Goal: Task Accomplishment & Management: Manage account settings

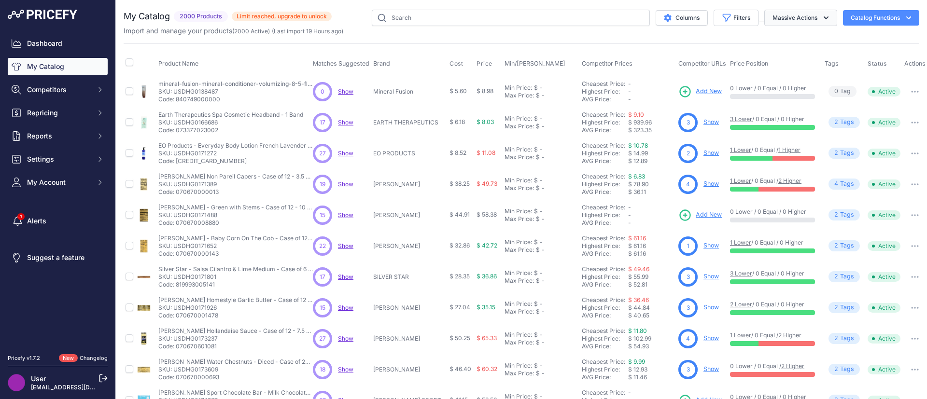
click at [812, 26] on button "Massive Actions" at bounding box center [801, 18] width 73 height 16
click at [875, 16] on button "Catalog Functions" at bounding box center [881, 17] width 76 height 15
click at [722, 14] on icon "button" at bounding box center [727, 18] width 10 height 10
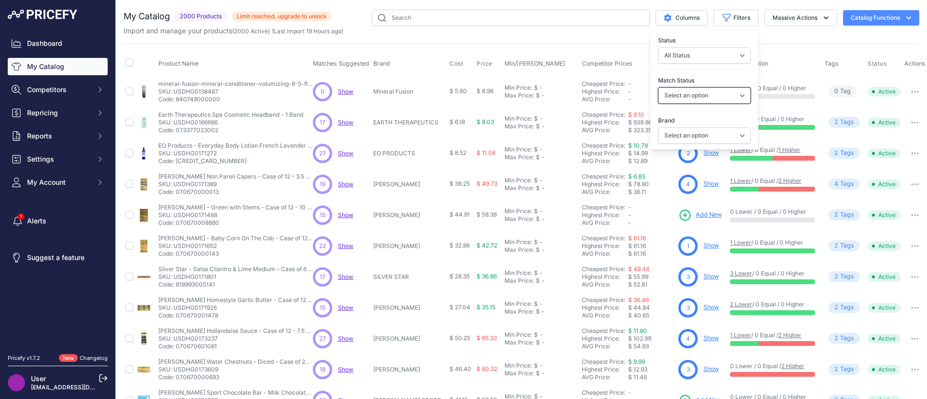
click at [692, 97] on select "Select an option Matched Unmatched" at bounding box center [704, 95] width 93 height 16
select select "1"
click at [658, 87] on select "Select an option Matched Unmatched" at bounding box center [704, 95] width 93 height 16
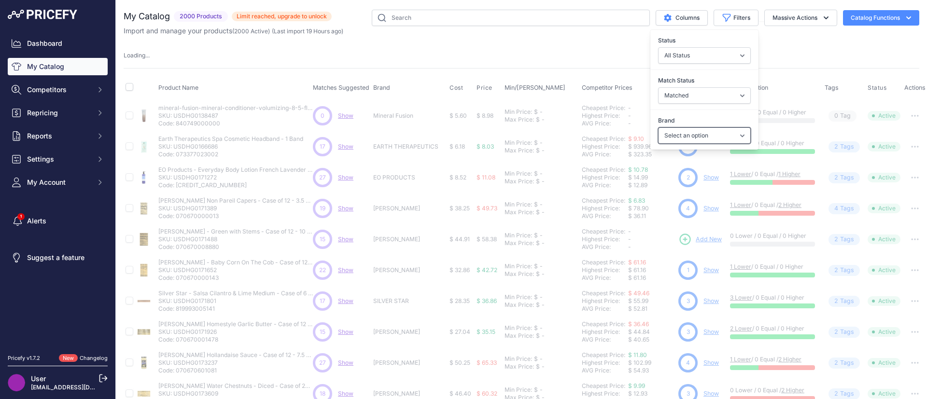
click at [692, 135] on select "Select an option 4TH & HEART 88 ACRES A DOZEN COUSINS A LA MAISON A.A. BORSARI …" at bounding box center [704, 136] width 93 height 16
click at [670, 58] on select "All Status Only Enabled Only Disabled" at bounding box center [704, 55] width 93 height 16
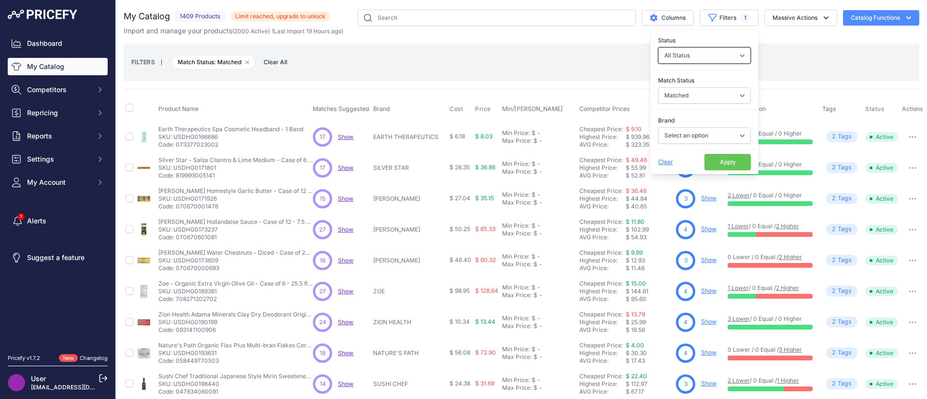
click at [670, 58] on select "All Status Only Enabled Only Disabled" at bounding box center [704, 55] width 93 height 16
click at [715, 164] on button "Apply" at bounding box center [728, 162] width 46 height 16
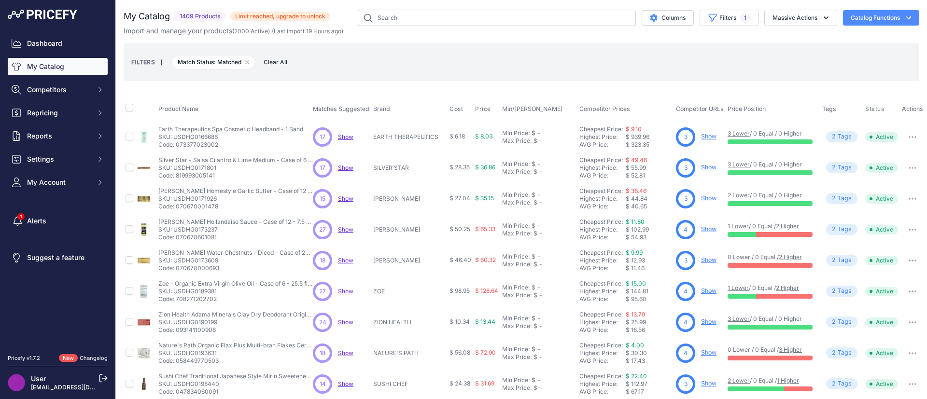
click at [577, 85] on div "My Catalog 1409 Products ​" at bounding box center [522, 313] width 796 height 606
click at [650, 14] on icon "$type" at bounding box center [654, 18] width 8 height 8
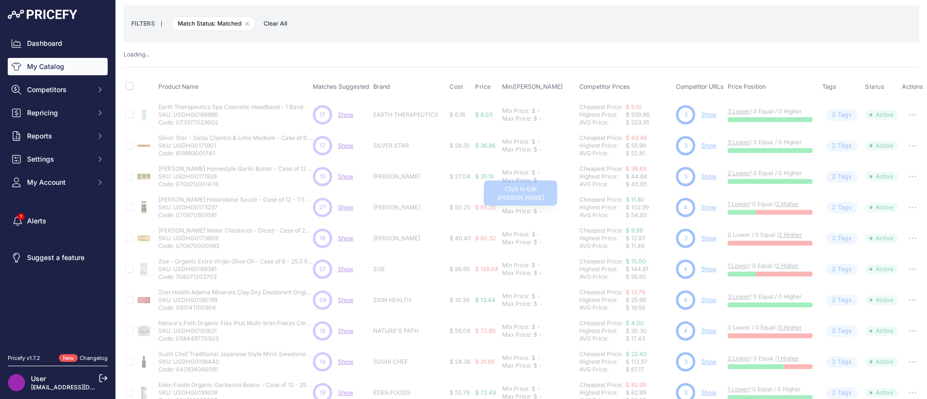
scroll to position [39, 0]
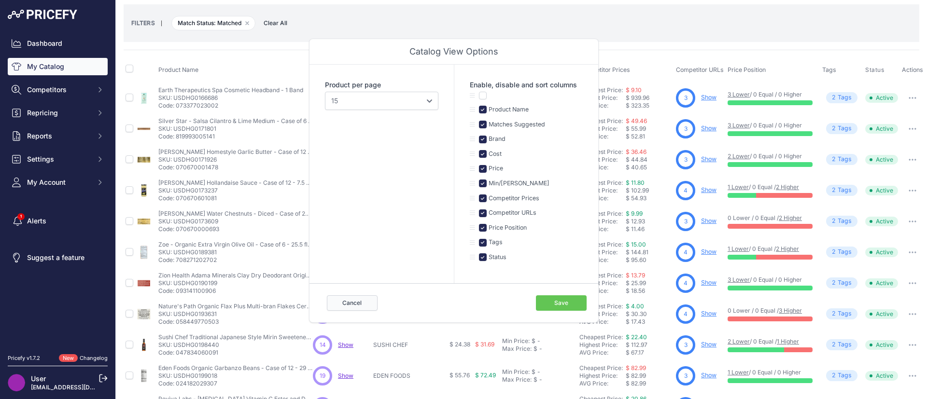
click at [357, 299] on button "Cancel" at bounding box center [352, 303] width 51 height 15
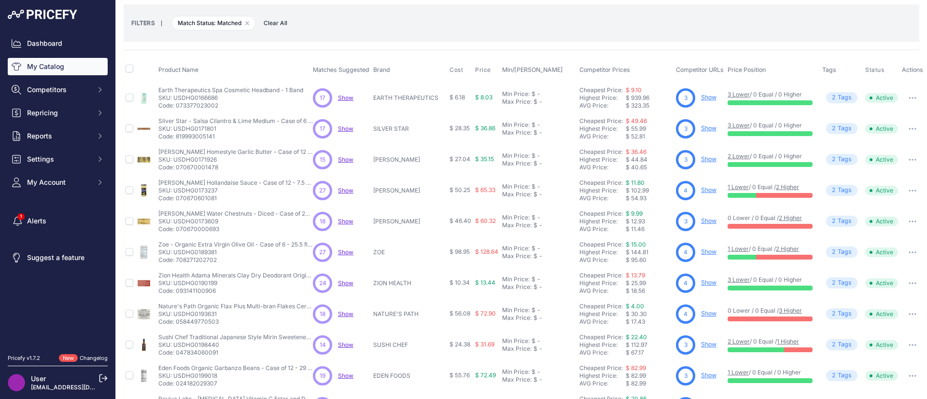
click at [355, 299] on td "18 18 Show Discovering..." at bounding box center [341, 314] width 60 height 31
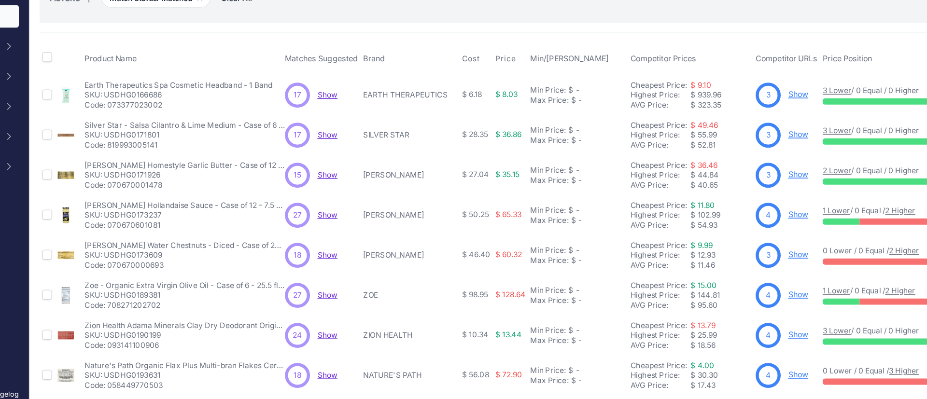
scroll to position [0, 9]
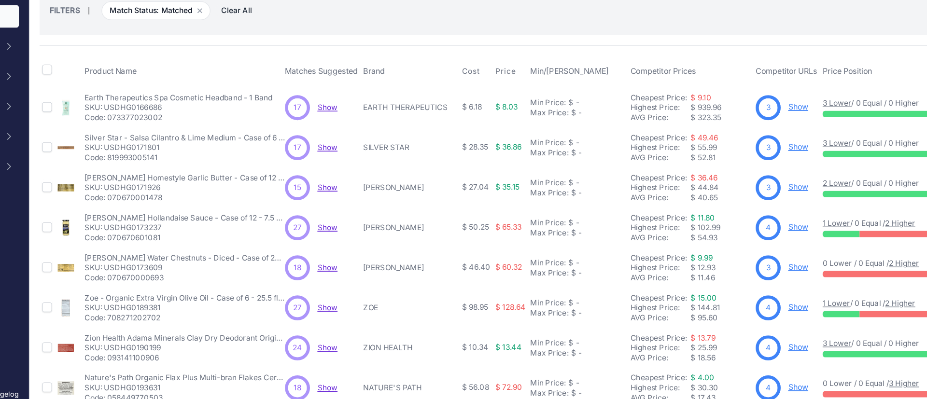
click at [701, 135] on link "Show" at bounding box center [708, 136] width 15 height 7
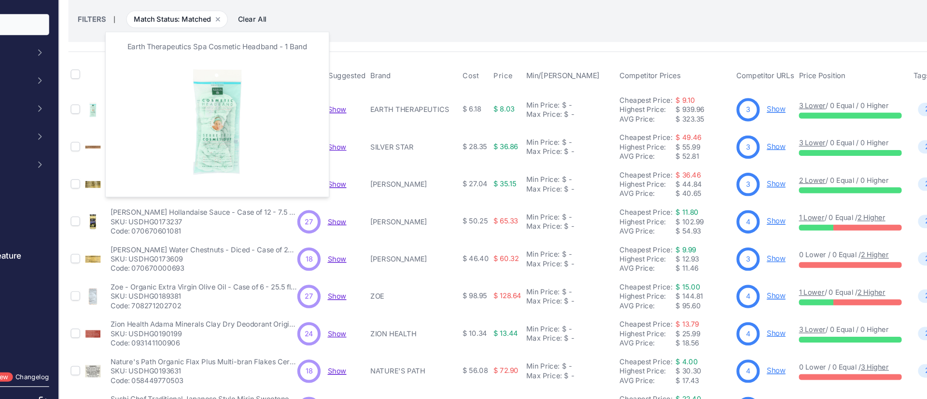
click at [145, 136] on img at bounding box center [144, 137] width 14 height 14
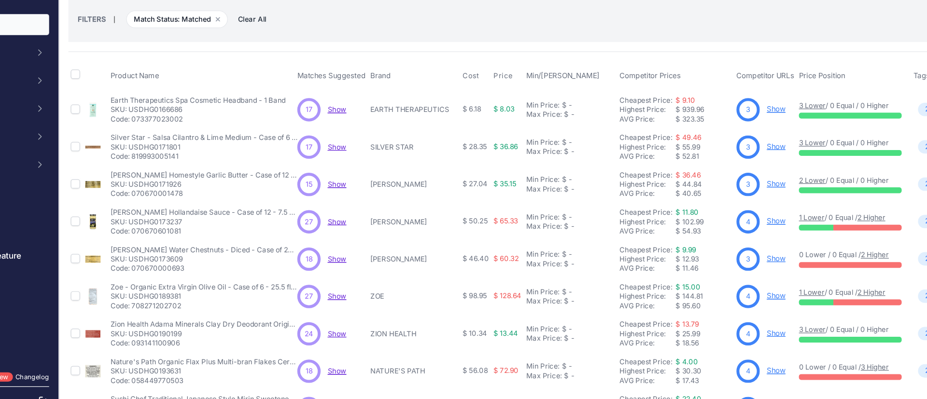
click at [349, 137] on span "Show" at bounding box center [345, 136] width 15 height 7
click at [131, 137] on input "checkbox" at bounding box center [130, 137] width 8 height 8
checkbox input "true"
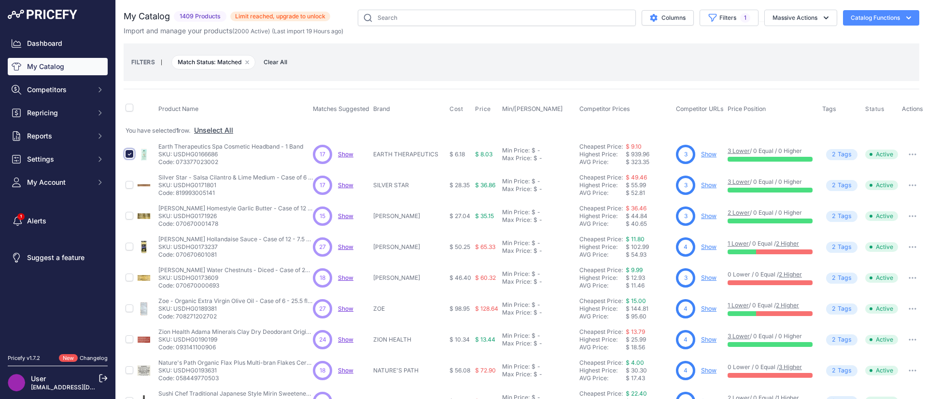
click at [128, 154] on input "checkbox" at bounding box center [130, 154] width 8 height 8
checkbox input "false"
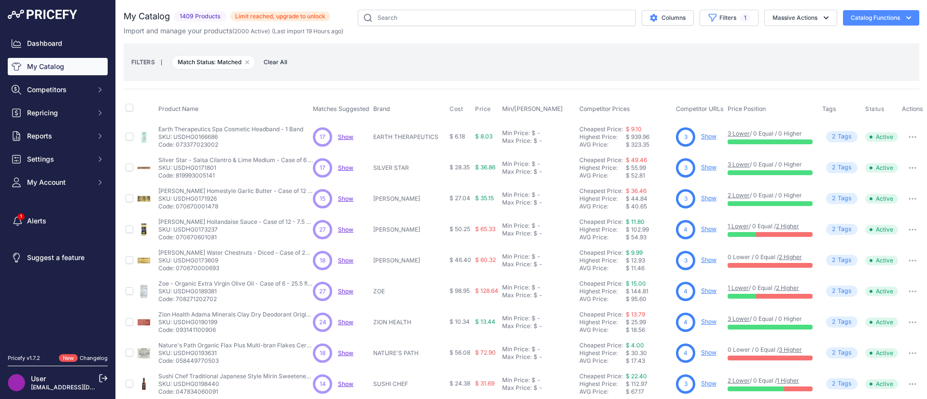
click at [483, 139] on span "$ 8.03" at bounding box center [483, 136] width 17 height 7
click at [406, 136] on p "EARTH THERAPEUTICS" at bounding box center [409, 137] width 72 height 8
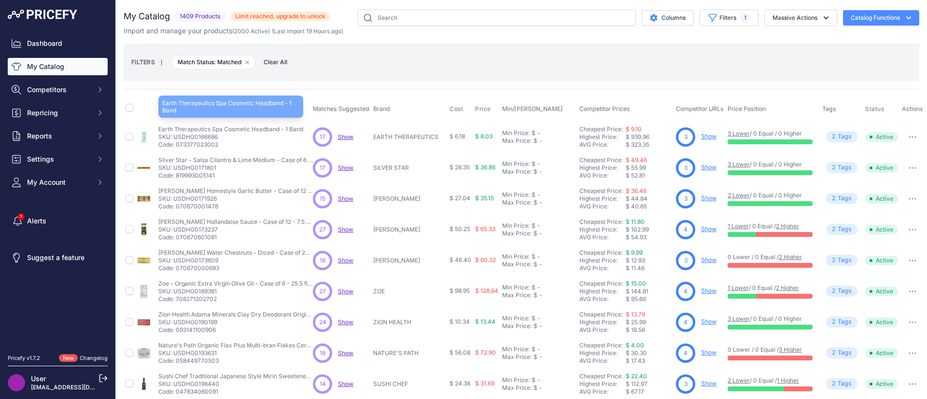
click at [222, 132] on p "Earth Therapeutics Spa Cosmetic Headband - 1 Band" at bounding box center [230, 130] width 145 height 8
click at [204, 133] on p "SKU: USDHG0166686" at bounding box center [230, 137] width 145 height 8
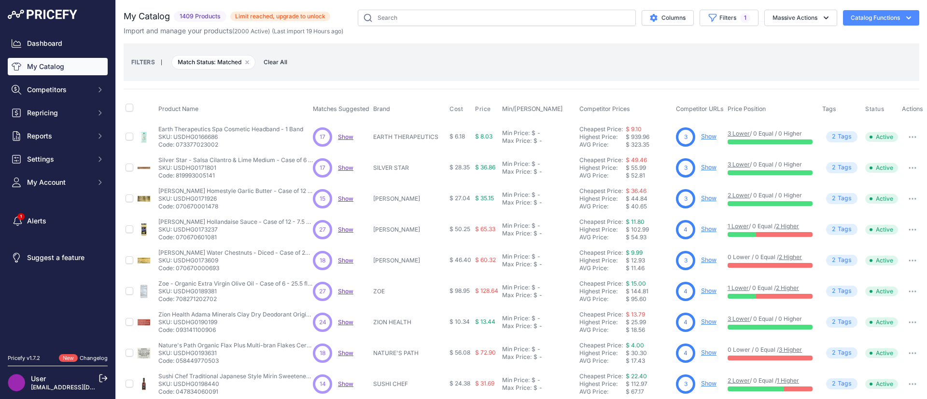
click at [204, 133] on p "SKU: USDHG0166686" at bounding box center [230, 137] width 145 height 8
click at [471, 135] on td "$ 6.18" at bounding box center [461, 136] width 26 height 31
click at [473, 137] on td "$ 8.03" at bounding box center [486, 136] width 27 height 31
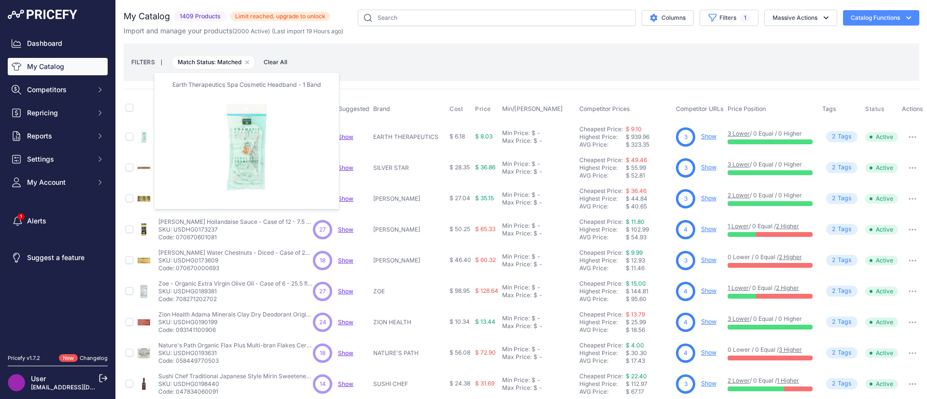
click at [147, 137] on img at bounding box center [144, 137] width 14 height 14
click at [145, 137] on img at bounding box center [144, 137] width 14 height 14
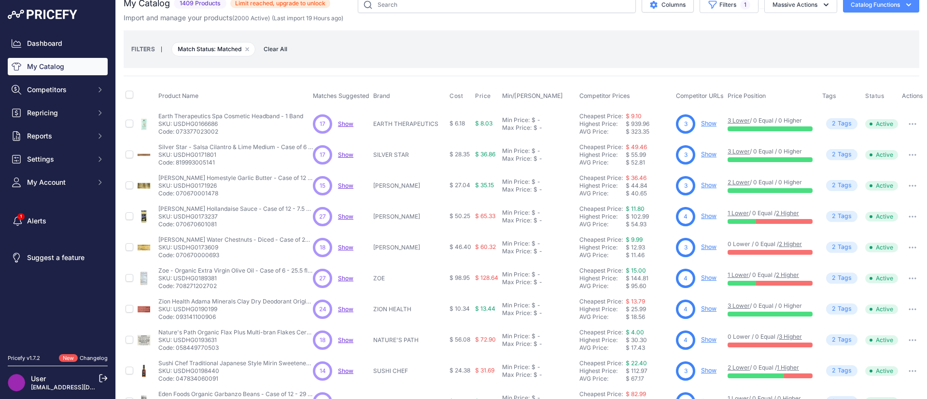
scroll to position [0, 9]
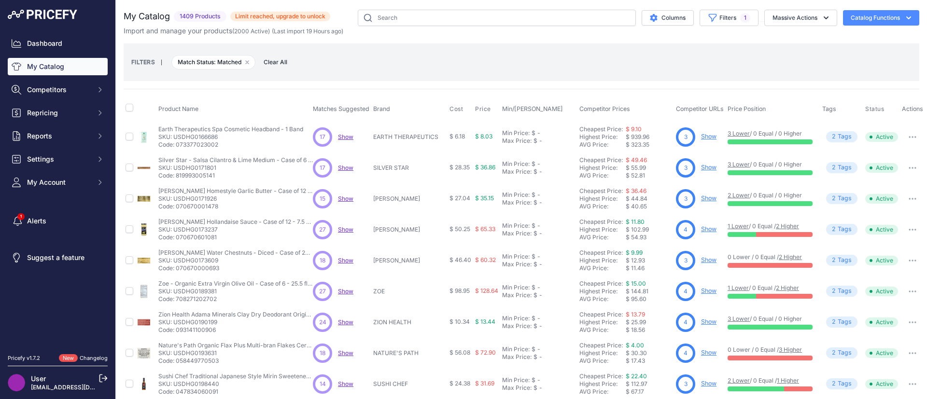
click at [909, 136] on icon "button" at bounding box center [913, 137] width 8 height 2
click at [632, 71] on div "FILTERS | Match Status: Matched Remove filter option Clear All" at bounding box center [521, 62] width 781 height 26
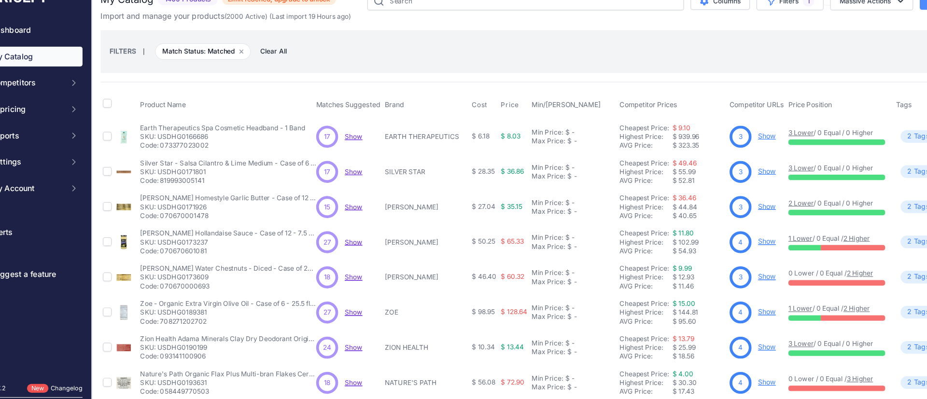
drag, startPoint x: 184, startPoint y: 133, endPoint x: 163, endPoint y: 144, distance: 23.8
click at [163, 144] on p "Code: 073377023002" at bounding box center [230, 145] width 145 height 8
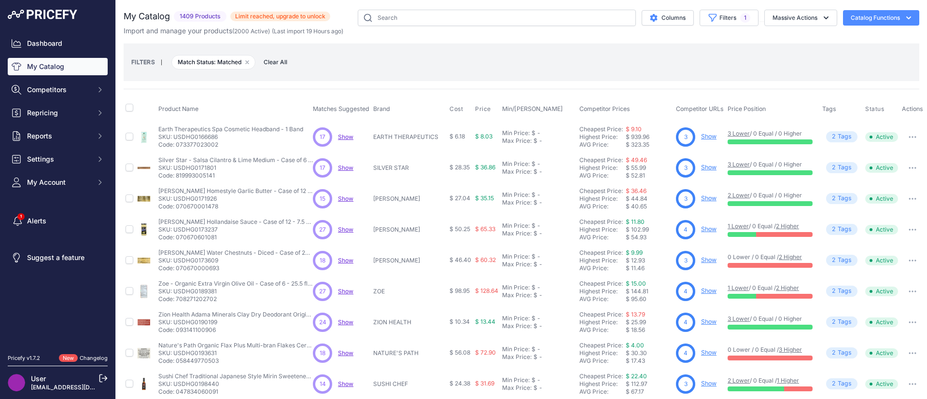
click at [424, 138] on p "EARTH THERAPEUTICS" at bounding box center [409, 137] width 72 height 8
click at [877, 132] on span "Active" at bounding box center [882, 137] width 33 height 10
click at [882, 141] on span "Active" at bounding box center [882, 137] width 33 height 10
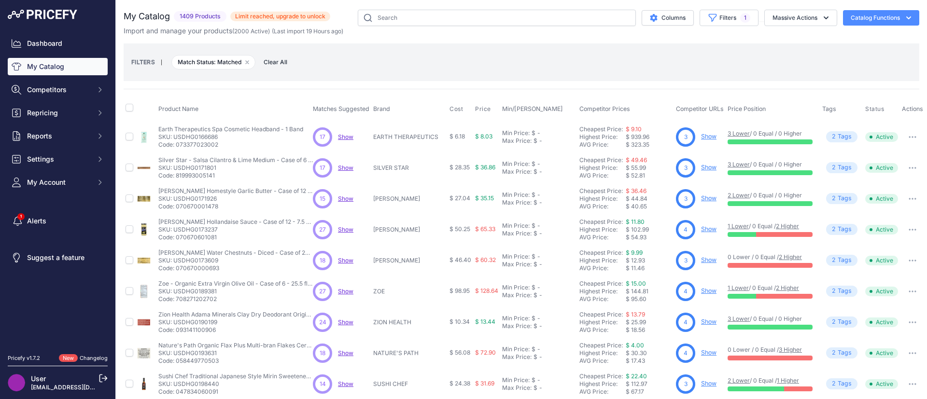
click at [903, 138] on button "button" at bounding box center [912, 137] width 19 height 14
click at [515, 135] on div "Min Price:" at bounding box center [516, 133] width 28 height 8
click at [494, 71] on div "FILTERS | Match Status: Matched Remove filter option Clear All" at bounding box center [521, 62] width 781 height 26
click at [473, 103] on th "Price" at bounding box center [486, 109] width 27 height 24
click at [344, 135] on span "Show" at bounding box center [345, 137] width 15 height 7
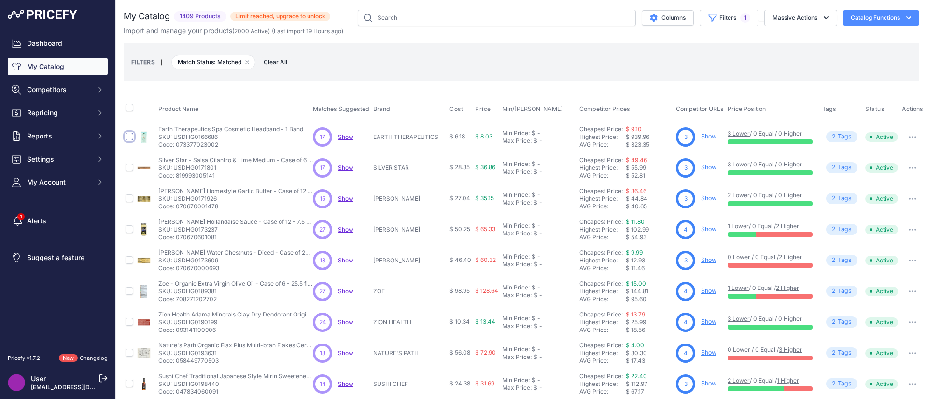
click at [129, 133] on input "checkbox" at bounding box center [130, 137] width 8 height 8
checkbox input "true"
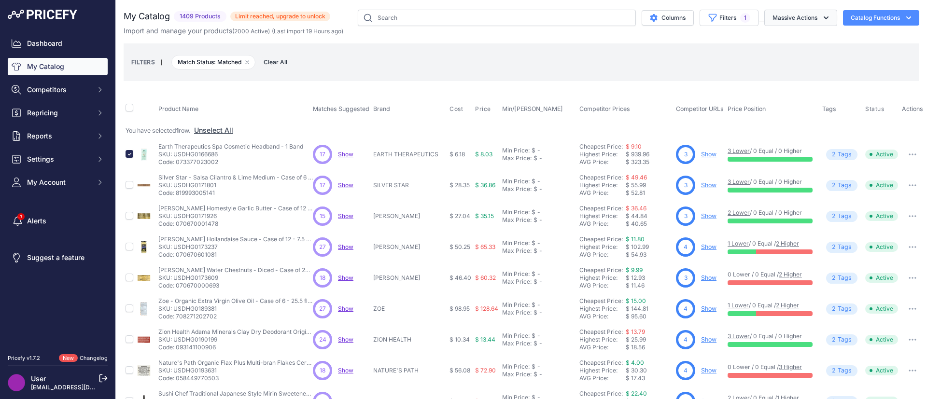
click at [790, 15] on button "Massive Actions" at bounding box center [801, 18] width 73 height 16
click at [788, 14] on button "Massive Actions" at bounding box center [801, 18] width 73 height 16
click at [865, 13] on button "Catalog Functions" at bounding box center [881, 17] width 76 height 15
click at [865, 14] on button "Catalog Functions" at bounding box center [881, 17] width 76 height 15
click at [655, 20] on button "Columns" at bounding box center [668, 17] width 52 height 15
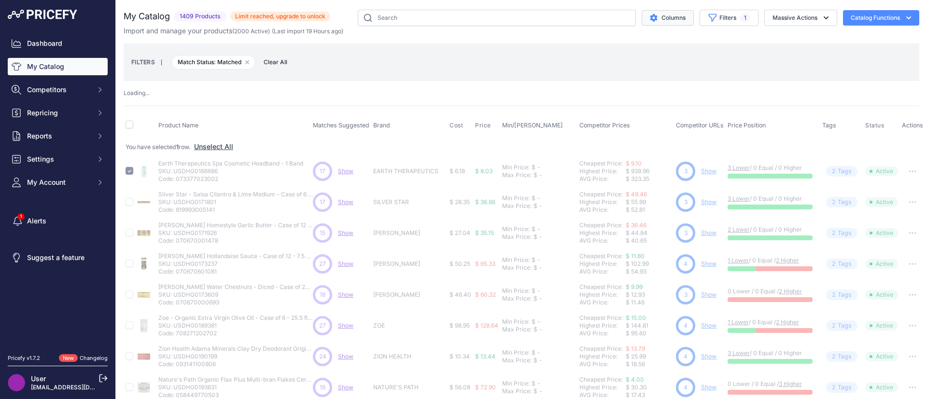
click at [655, 22] on button "Columns" at bounding box center [668, 17] width 52 height 15
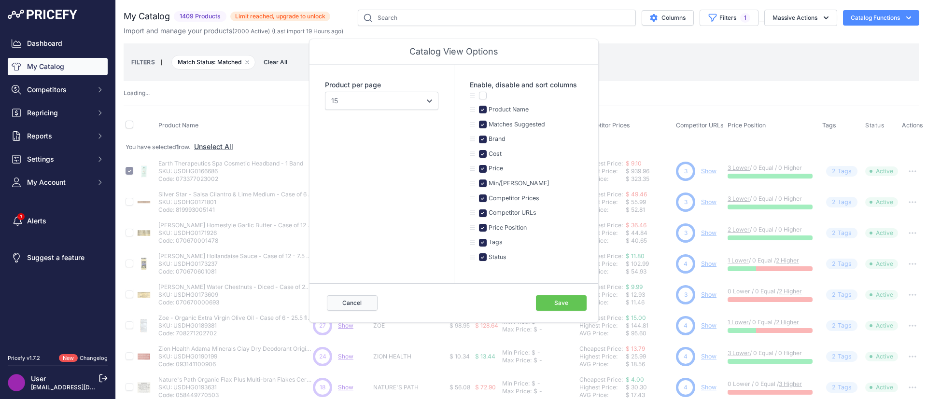
click at [354, 303] on button "Cancel" at bounding box center [352, 303] width 51 height 15
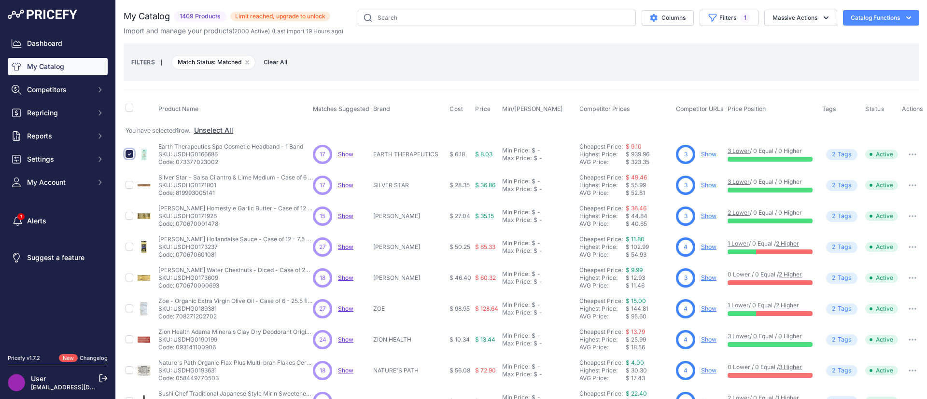
click at [129, 157] on input "checkbox" at bounding box center [130, 154] width 8 height 8
checkbox input "false"
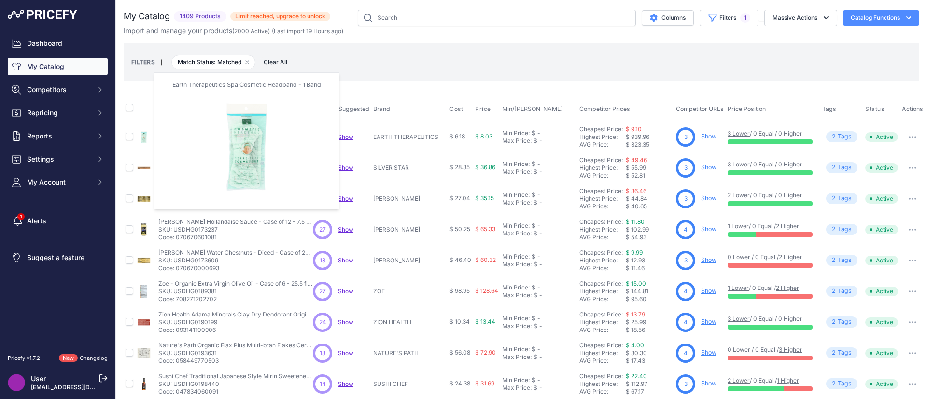
click at [144, 136] on img at bounding box center [144, 137] width 14 height 14
click at [147, 138] on img at bounding box center [144, 137] width 14 height 14
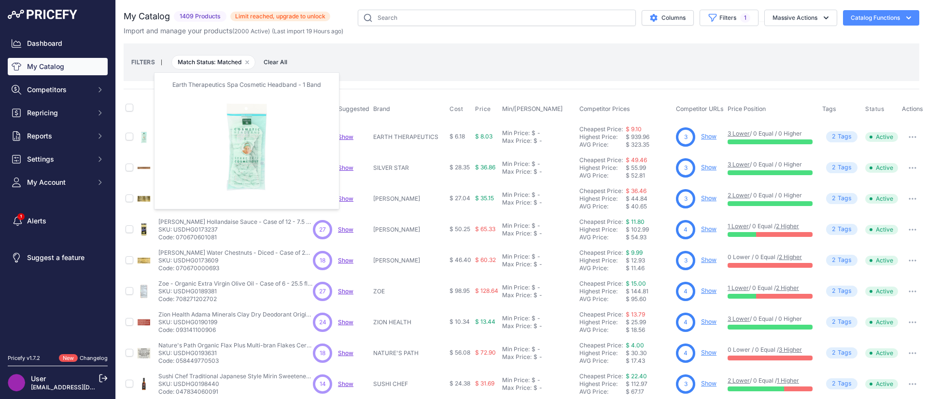
drag, startPoint x: 146, startPoint y: 138, endPoint x: 142, endPoint y: 163, distance: 25.5
click at [142, 163] on img at bounding box center [144, 168] width 14 height 14
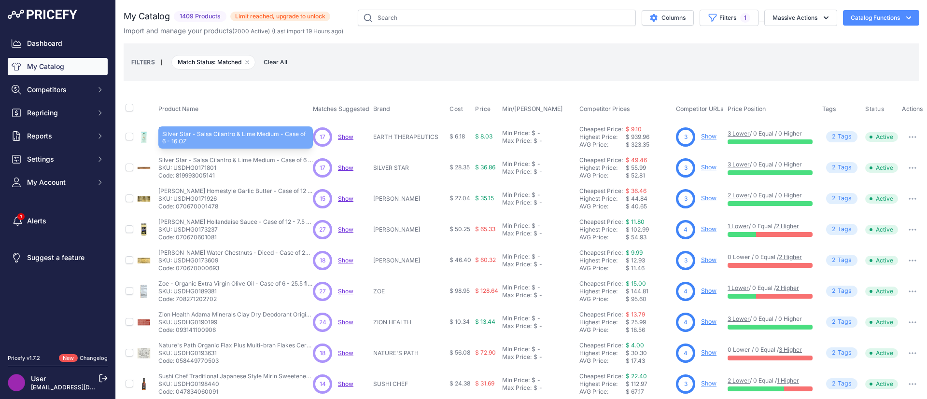
click at [222, 159] on p "Silver Star - Salsa Cilantro & Lime Medium - Case of 6 - 16 OZ" at bounding box center [235, 161] width 155 height 8
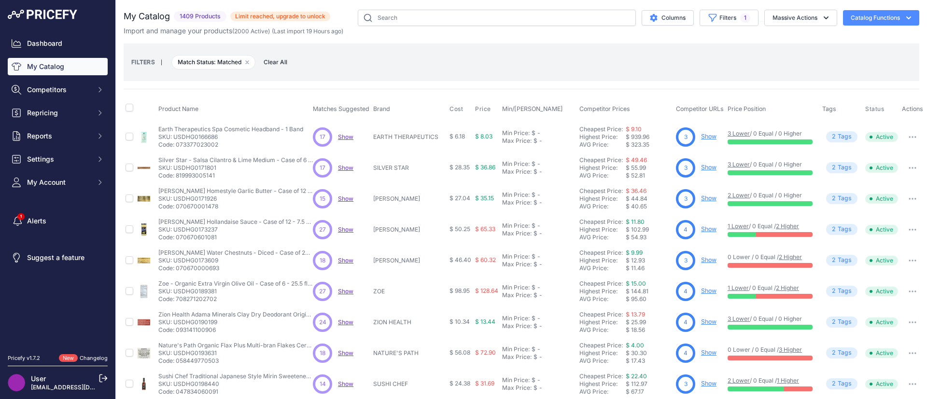
click at [217, 137] on p "SKU: USDHG0166686" at bounding box center [230, 137] width 145 height 8
click at [216, 137] on p "SKU: USDHG0166686" at bounding box center [230, 137] width 145 height 8
click at [216, 135] on p "SKU: USDHG0166686" at bounding box center [230, 137] width 145 height 8
click at [392, 137] on p "EARTH THERAPEUTICS" at bounding box center [409, 137] width 72 height 8
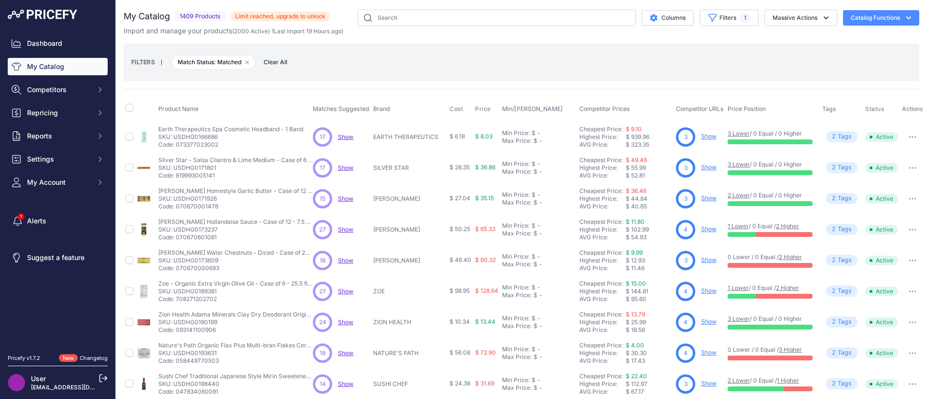
click at [461, 139] on span "$ 6.18" at bounding box center [457, 136] width 15 height 7
click at [525, 135] on div "Min Price:" at bounding box center [516, 133] width 28 height 8
click at [645, 142] on div "$ 323.35" at bounding box center [649, 146] width 46 height 8
click at [758, 140] on div at bounding box center [770, 142] width 85 height 5
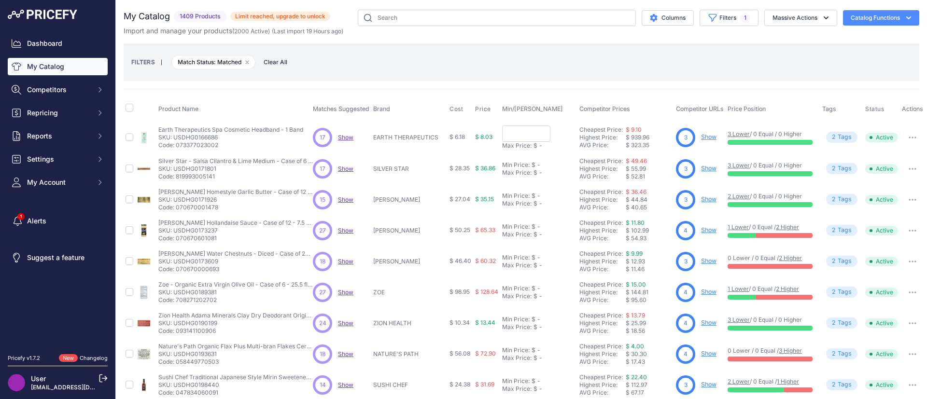
click at [862, 133] on td "2 Tag s Product Tags" at bounding box center [842, 137] width 43 height 32
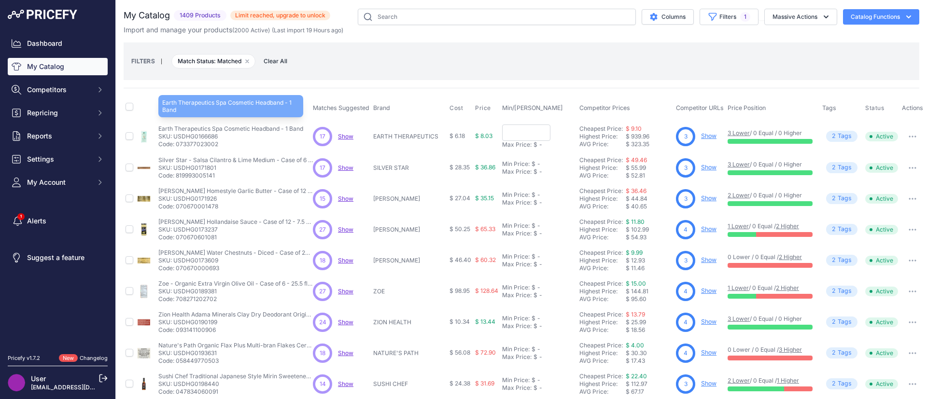
drag, startPoint x: 211, startPoint y: 141, endPoint x: 157, endPoint y: 128, distance: 55.0
click at [158, 128] on div "Earth Therapeutics Spa Cosmetic Headband - 1 Band Earth Therapeutics Spa Cosmet…" at bounding box center [230, 136] width 145 height 23
click at [182, 131] on p "Earth Therapeutics Spa Cosmetic Headband - 1 Band" at bounding box center [230, 129] width 145 height 8
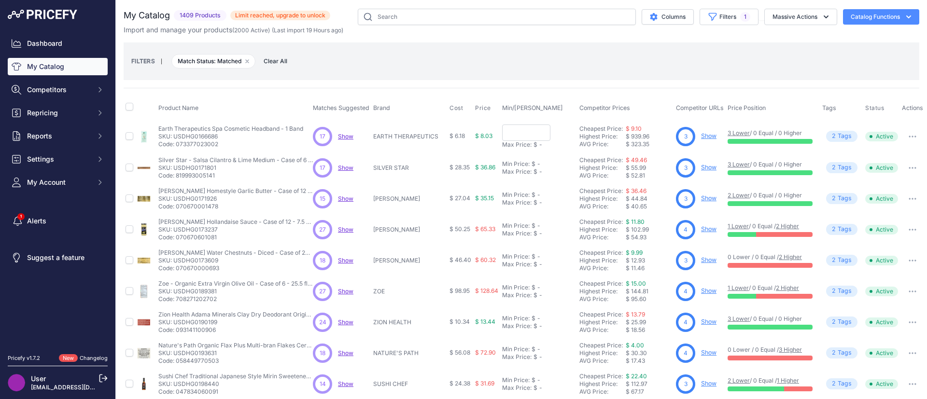
click at [337, 57] on div "FILTERS | Match Status: Matched Remove filter option Clear All" at bounding box center [521, 61] width 781 height 26
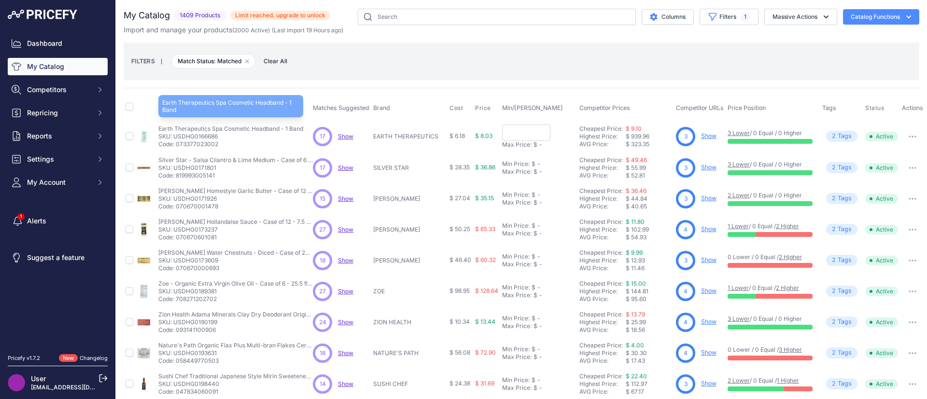
click at [170, 130] on p "Earth Therapeutics Spa Cosmetic Headband - 1 Band" at bounding box center [230, 129] width 145 height 8
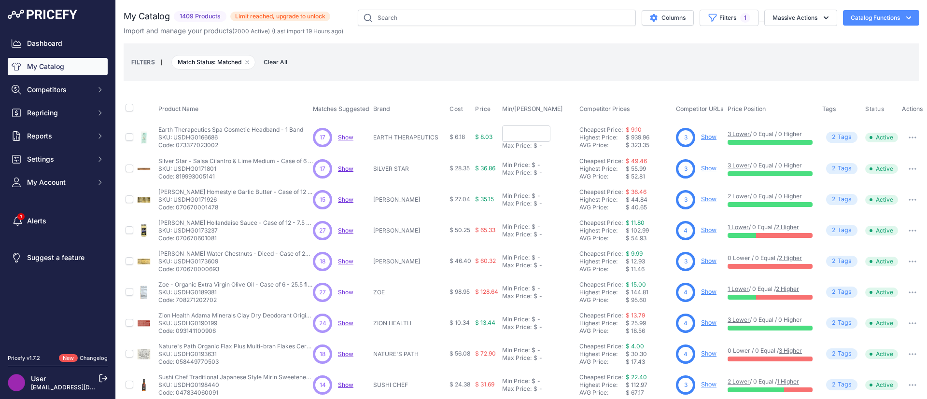
scroll to position [7, 9]
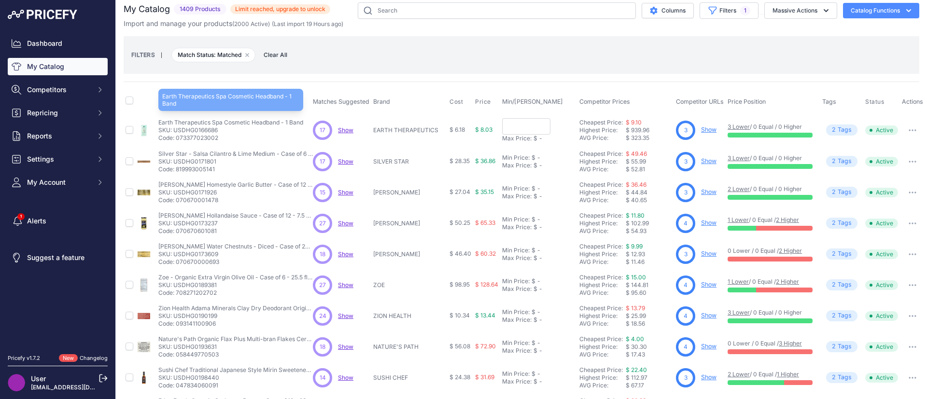
click at [187, 120] on p "Earth Therapeutics Spa Cosmetic Headband - 1 Band" at bounding box center [230, 123] width 145 height 8
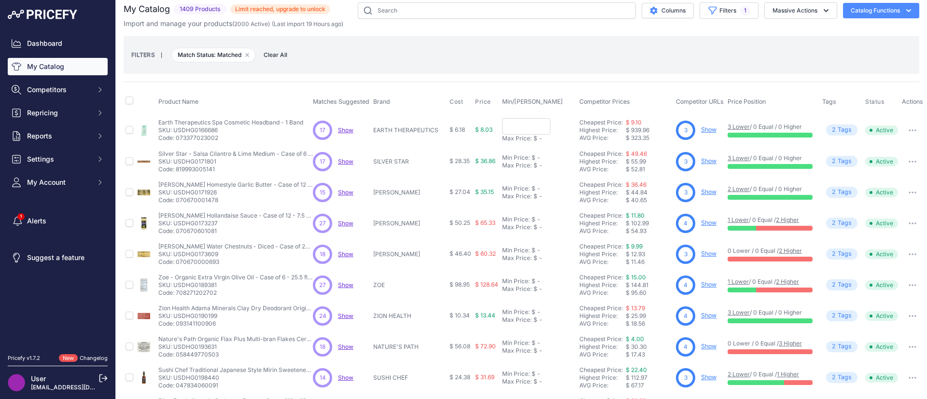
drag, startPoint x: 188, startPoint y: 121, endPoint x: 170, endPoint y: 132, distance: 21.9
click at [170, 132] on p "SKU: USDHG0166686" at bounding box center [230, 131] width 145 height 8
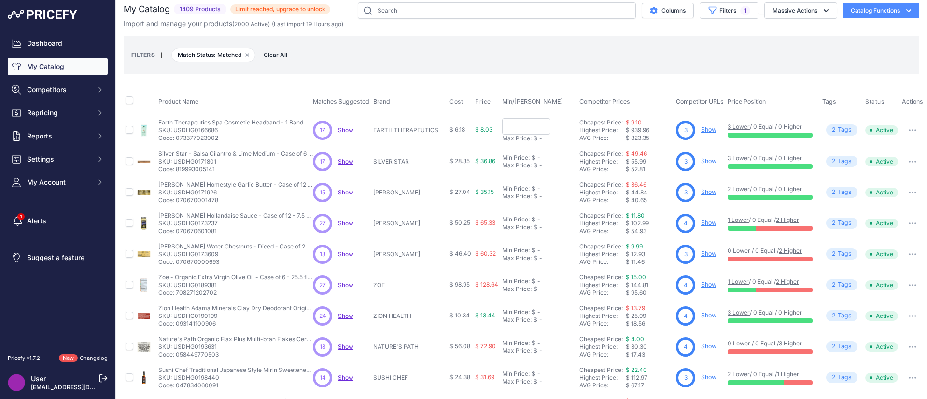
click at [905, 128] on button "button" at bounding box center [912, 131] width 19 height 14
click at [704, 67] on div "FILTERS | Match Status: Matched Remove filter option Clear All" at bounding box center [521, 55] width 781 height 26
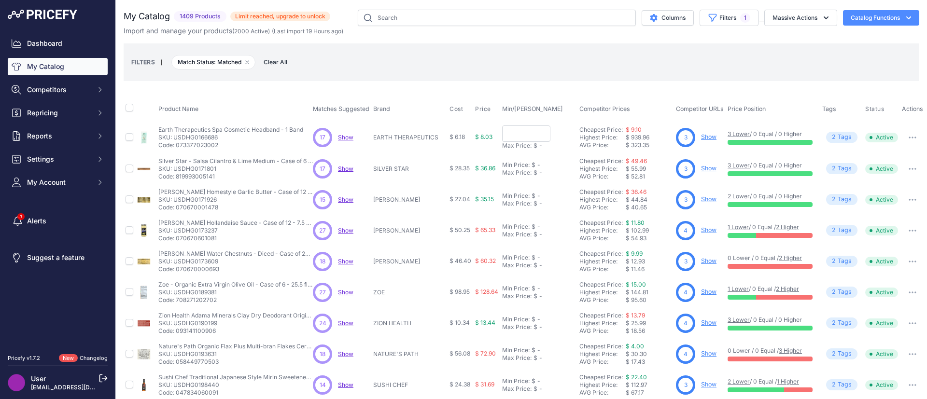
click at [636, 15] on div "Columns" at bounding box center [665, 17] width 58 height 15
click at [650, 15] on icon "$type" at bounding box center [653, 18] width 7 height 8
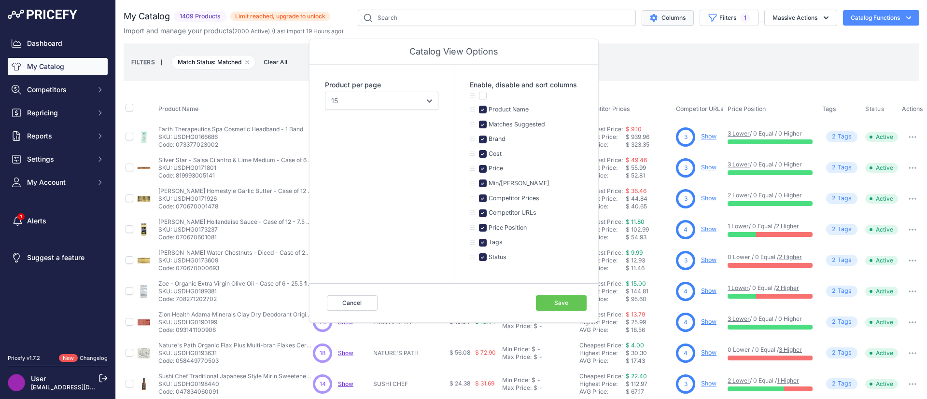
scroll to position [0, 0]
click at [471, 95] on icon at bounding box center [472, 95] width 5 height 4
click at [352, 298] on button "Cancel" at bounding box center [352, 303] width 51 height 15
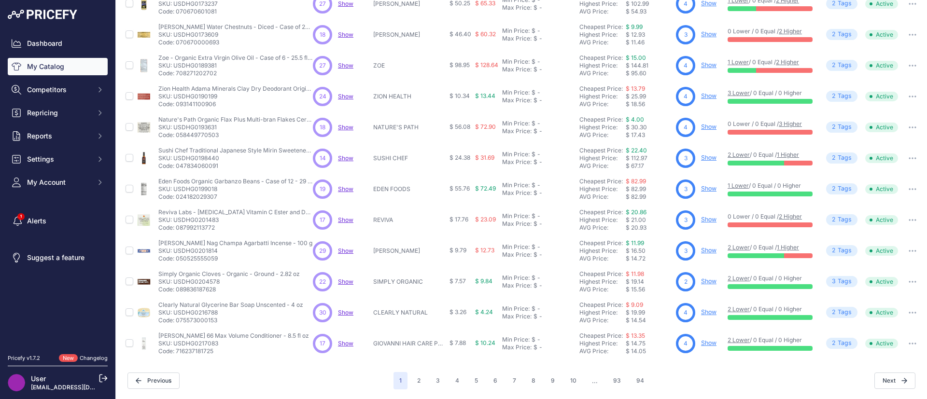
scroll to position [229, 0]
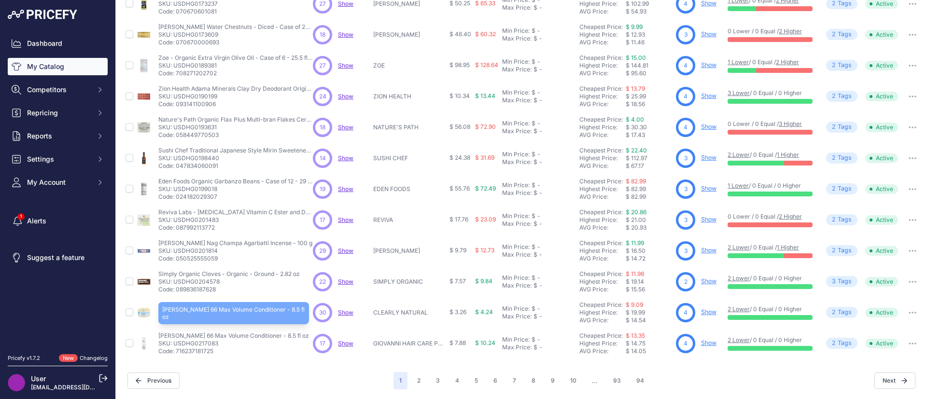
click at [251, 332] on p "[PERSON_NAME] 66 Max Volume Conditioner - 8.5 fl oz" at bounding box center [233, 336] width 151 height 8
click at [251, 332] on p "Giovanni Root 66 Max Volume Conditioner - 8.5 fl oz" at bounding box center [233, 336] width 151 height 8
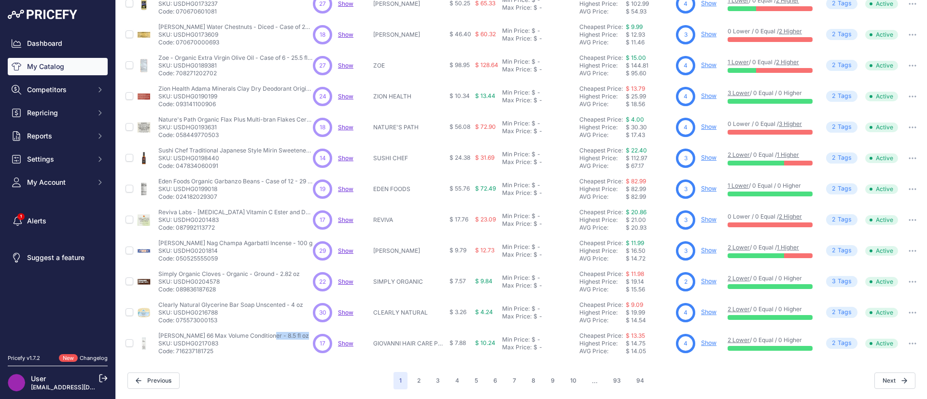
scroll to position [0, 0]
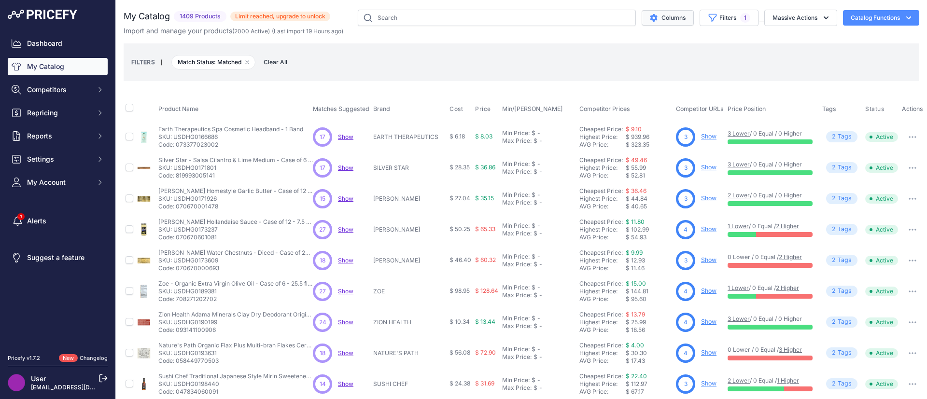
click at [322, 134] on span "17" at bounding box center [323, 137] width 6 height 9
click at [57, 93] on span "Competitors" at bounding box center [58, 90] width 63 height 10
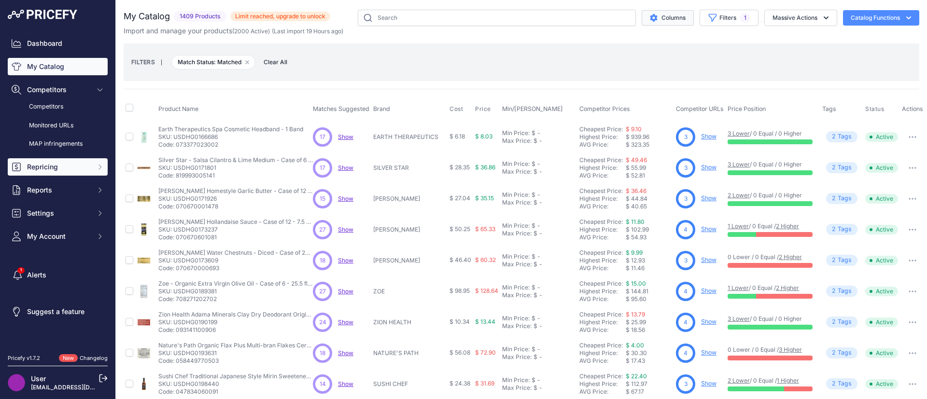
click at [69, 163] on span "Repricing" at bounding box center [58, 167] width 63 height 10
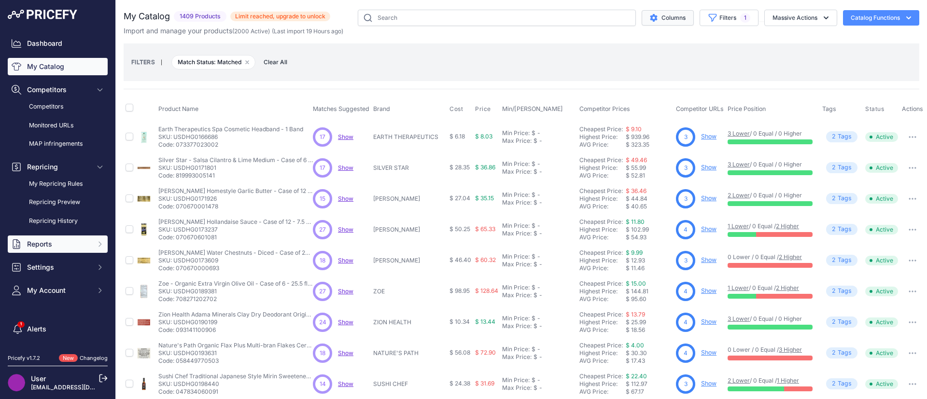
click at [78, 236] on button "Reports" at bounding box center [58, 244] width 100 height 17
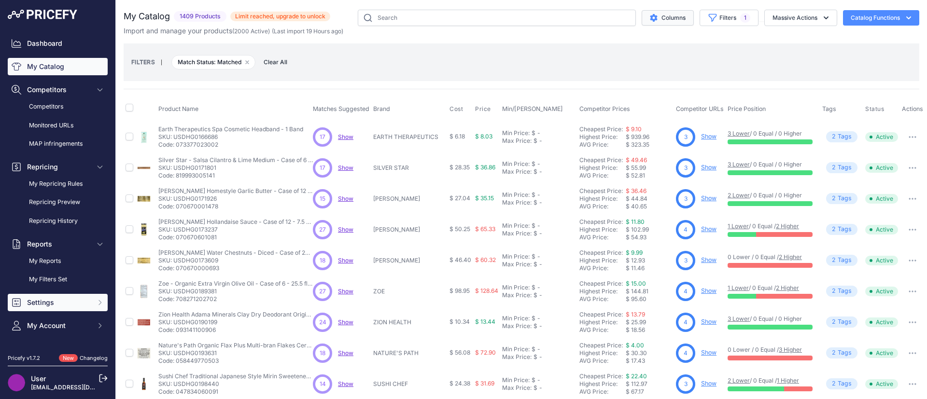
click at [70, 298] on span "Settings" at bounding box center [58, 303] width 63 height 10
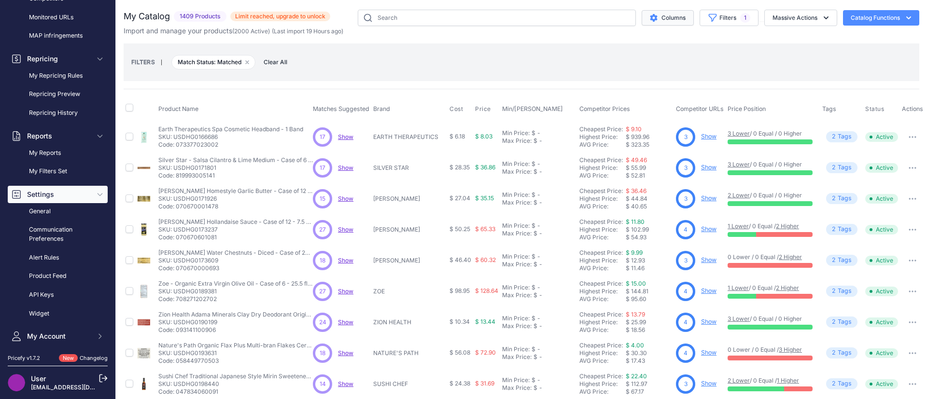
scroll to position [186, 0]
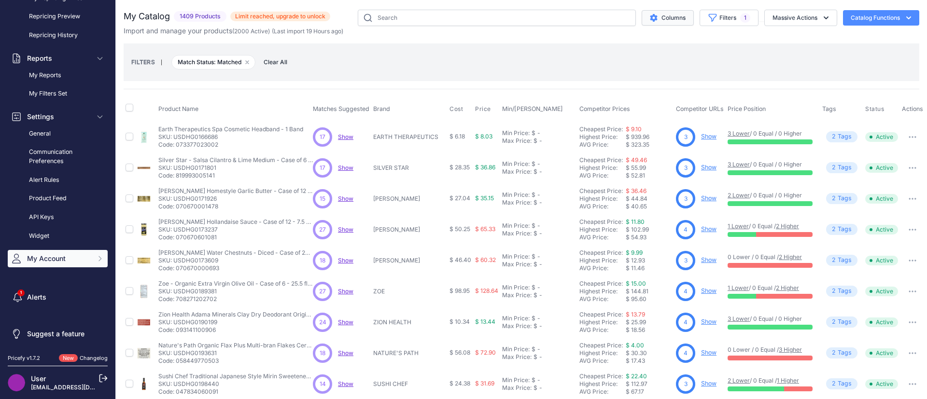
click at [77, 264] on button "My Account" at bounding box center [58, 258] width 100 height 17
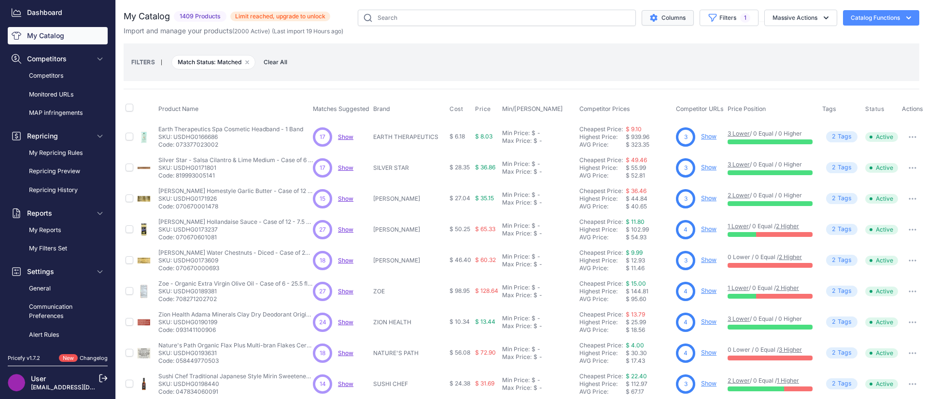
scroll to position [0, 0]
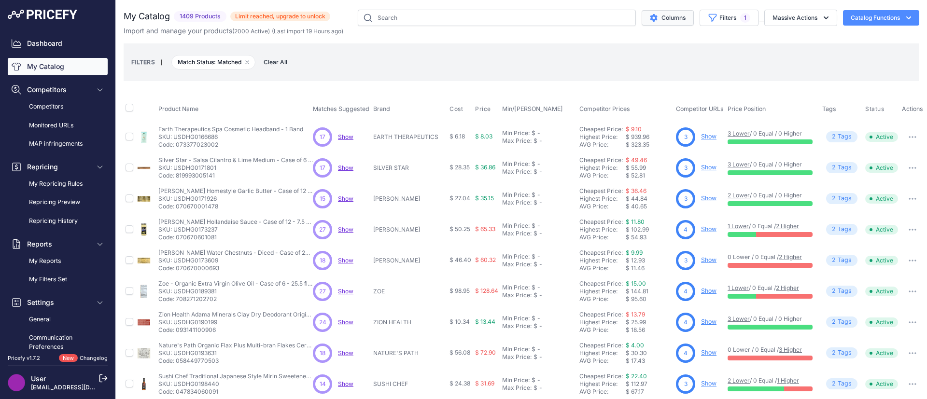
click at [67, 67] on link "My Catalog" at bounding box center [58, 66] width 100 height 17
click at [59, 46] on link "Dashboard" at bounding box center [58, 43] width 100 height 17
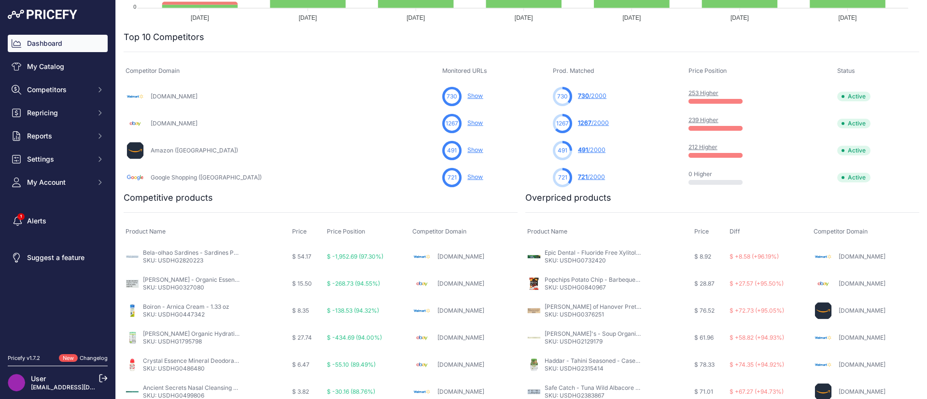
scroll to position [302, 0]
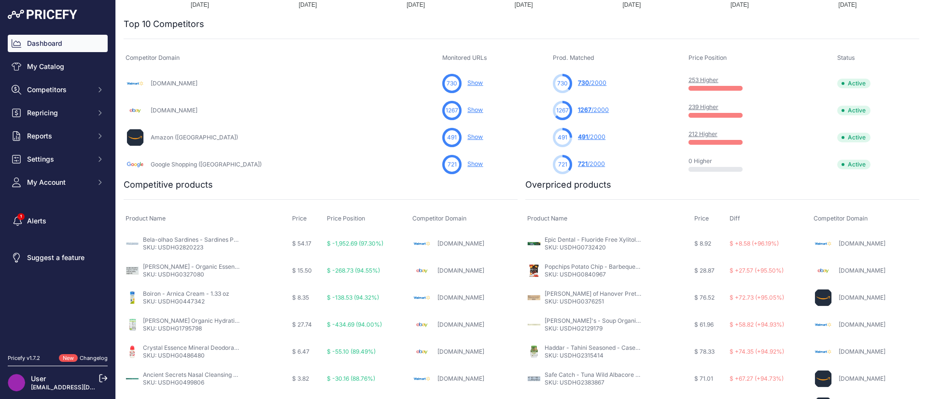
click at [202, 245] on p "SKU: USDHG2820223" at bounding box center [191, 248] width 97 height 8
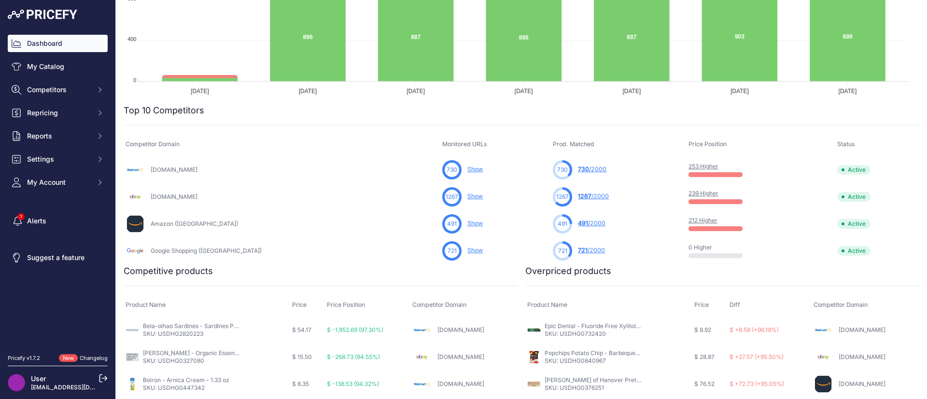
scroll to position [214, 0]
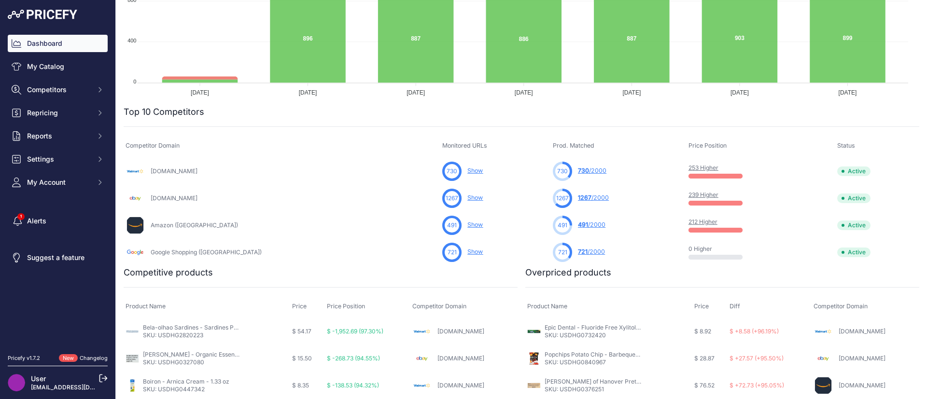
click at [57, 57] on div "Dashboard My Catalog Competitors Competitors Monitored URLs MAP infringements R…" at bounding box center [58, 113] width 100 height 157
click at [58, 68] on link "My Catalog" at bounding box center [58, 66] width 100 height 17
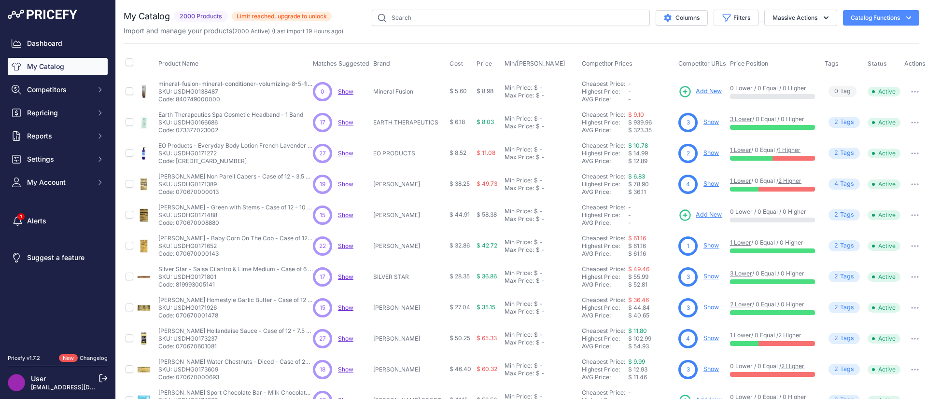
scroll to position [1, 0]
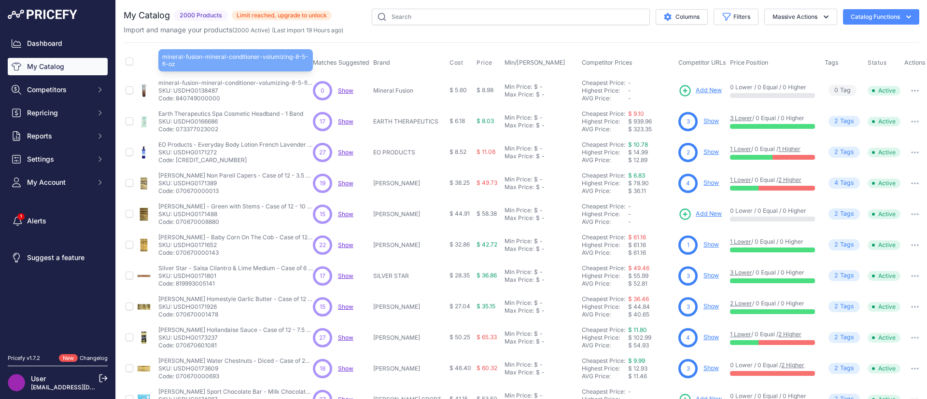
click at [246, 80] on p "mineral-fusion-mineral-conditioner-volumizing-8-5-fl-oz" at bounding box center [235, 83] width 155 height 8
click at [248, 83] on p "mineral-fusion-mineral-conditioner-volumizing-8-5-fl-oz" at bounding box center [235, 83] width 155 height 8
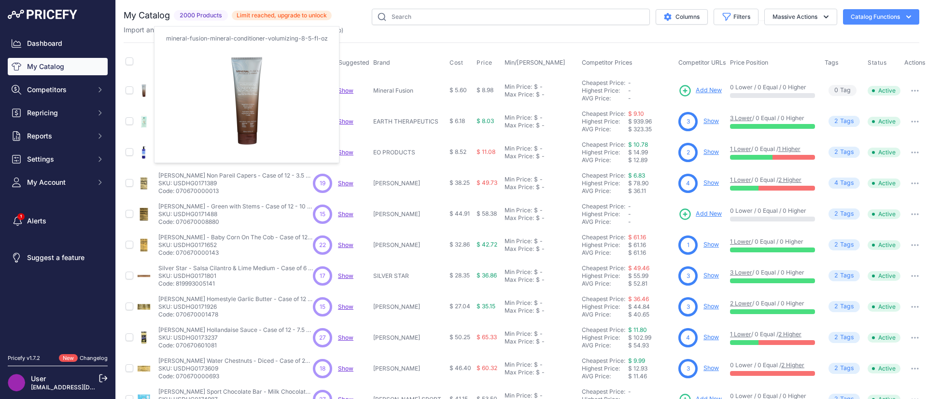
click at [147, 88] on img at bounding box center [144, 91] width 14 height 14
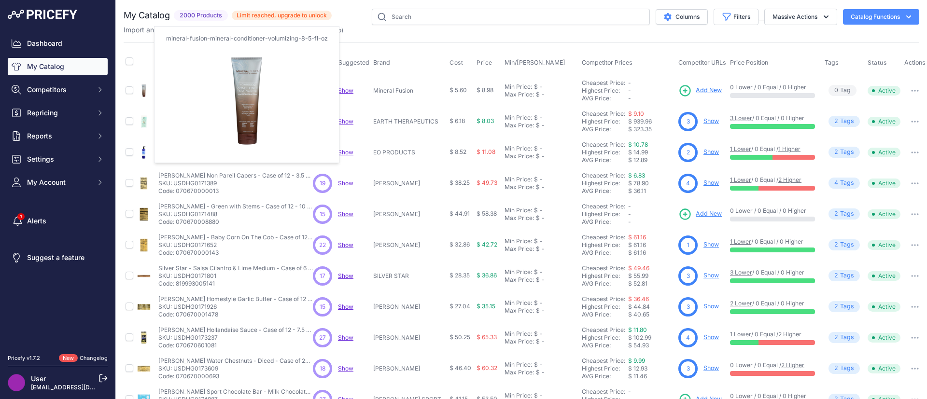
click at [147, 88] on img at bounding box center [144, 91] width 14 height 14
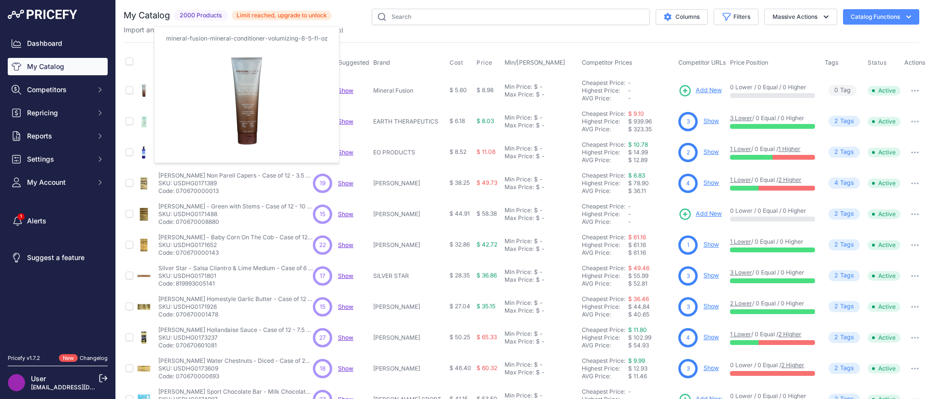
click at [147, 88] on img at bounding box center [144, 91] width 14 height 14
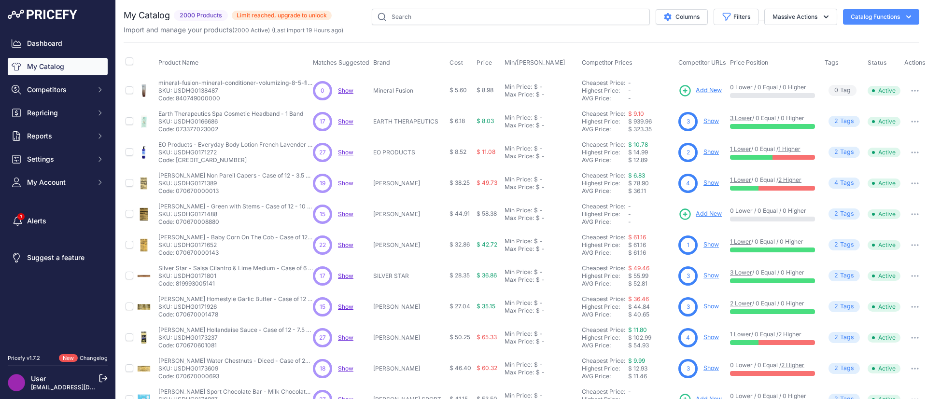
scroll to position [1, 12]
click at [217, 86] on p "mineral-fusion-mineral-conditioner-volumizing-8-5-fl-oz" at bounding box center [235, 83] width 155 height 8
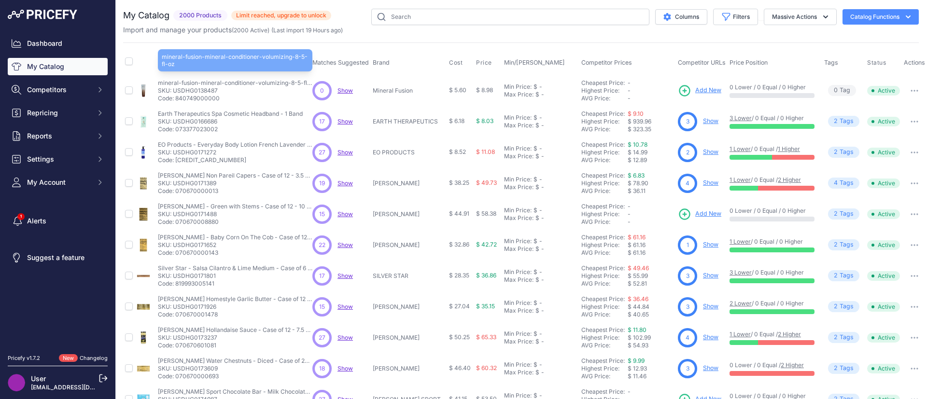
click at [217, 86] on p "mineral-fusion-mineral-conditioner-volumizing-8-5-fl-oz" at bounding box center [235, 83] width 155 height 8
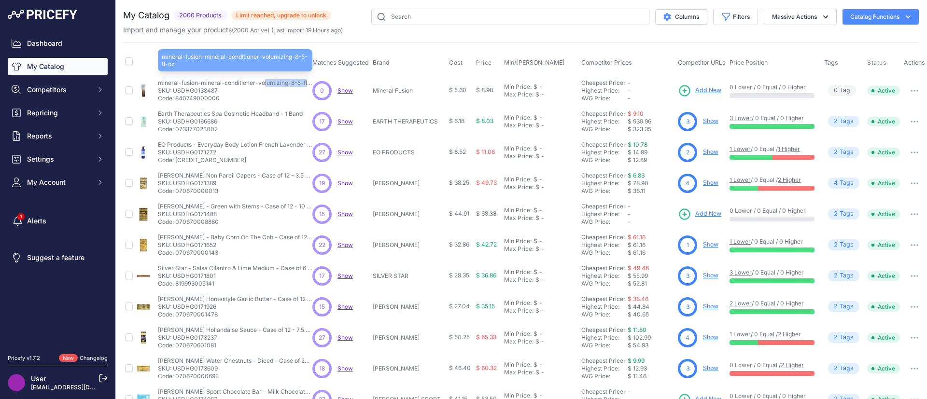
click at [217, 86] on p "mineral-fusion-mineral-conditioner-volumizing-8-5-fl-oz" at bounding box center [235, 83] width 155 height 8
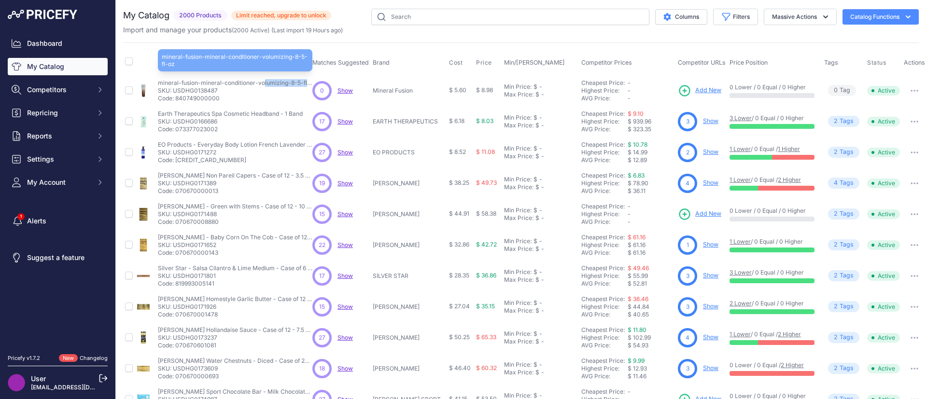
click at [217, 86] on p "mineral-fusion-mineral-conditioner-volumizing-8-5-fl-oz" at bounding box center [235, 83] width 155 height 8
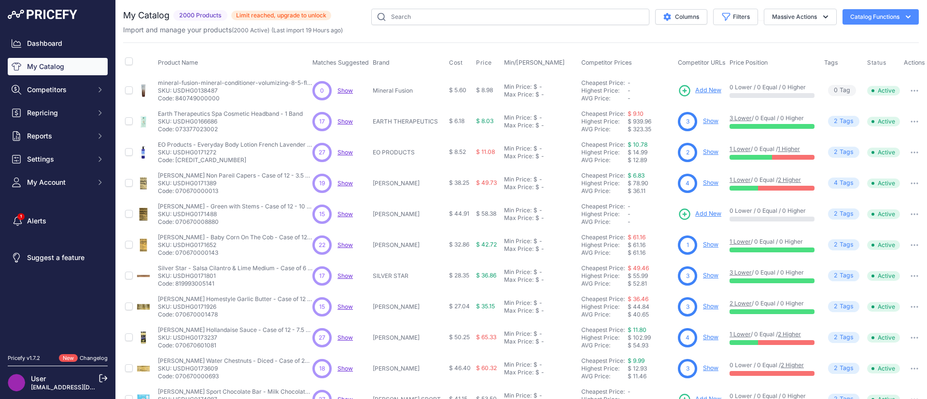
click at [158, 95] on p "Code: 840749000000" at bounding box center [235, 99] width 155 height 8
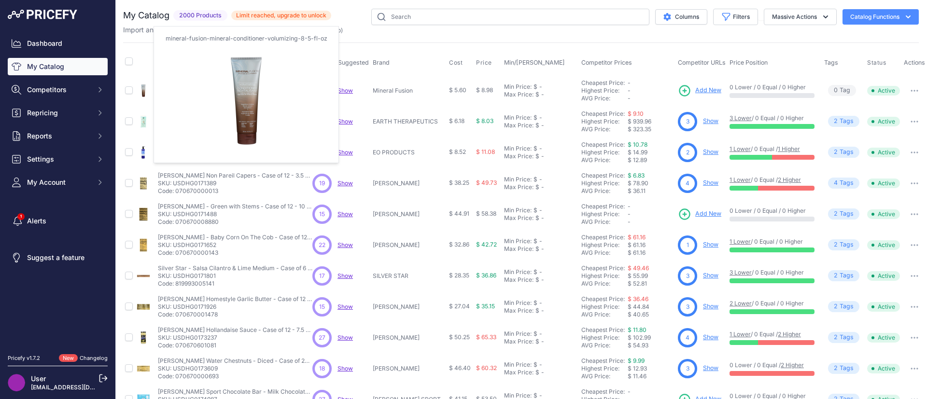
scroll to position [1, 0]
click at [144, 88] on img at bounding box center [144, 91] width 14 height 14
click at [137, 88] on img at bounding box center [144, 91] width 14 height 14
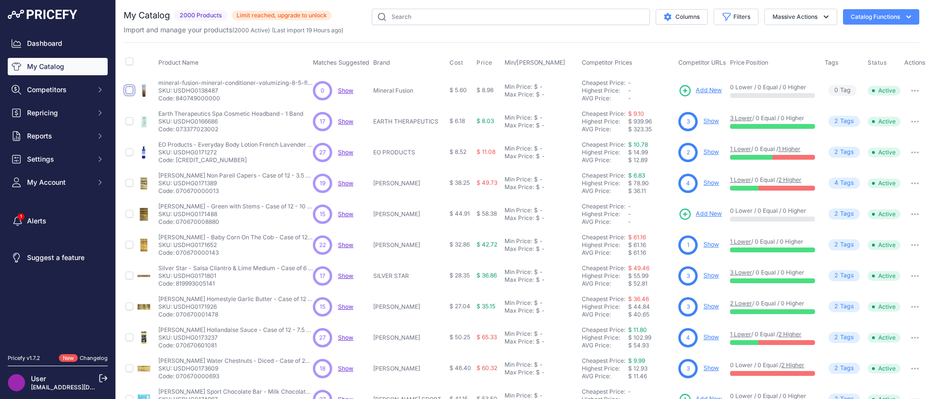
click at [128, 89] on input "checkbox" at bounding box center [130, 90] width 8 height 8
checkbox input "true"
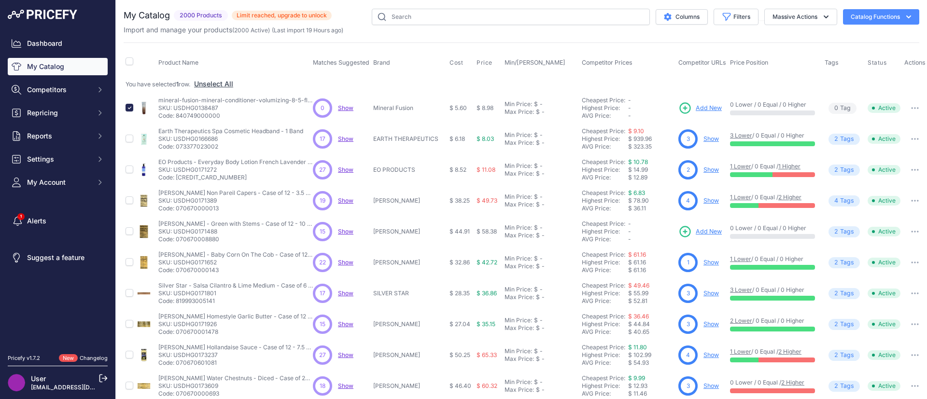
drag, startPoint x: 131, startPoint y: 102, endPoint x: 122, endPoint y: 134, distance: 33.2
click at [122, 134] on div "You are not connected to the internet. My Catalog" at bounding box center [521, 298] width 811 height 598
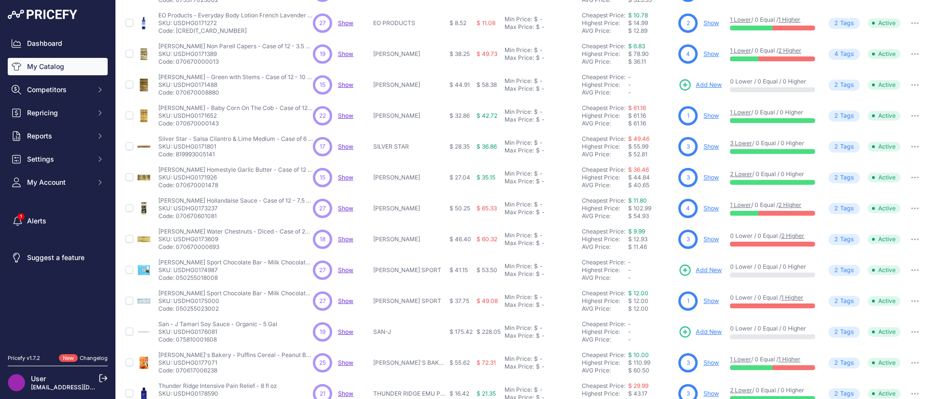
scroll to position [0, 0]
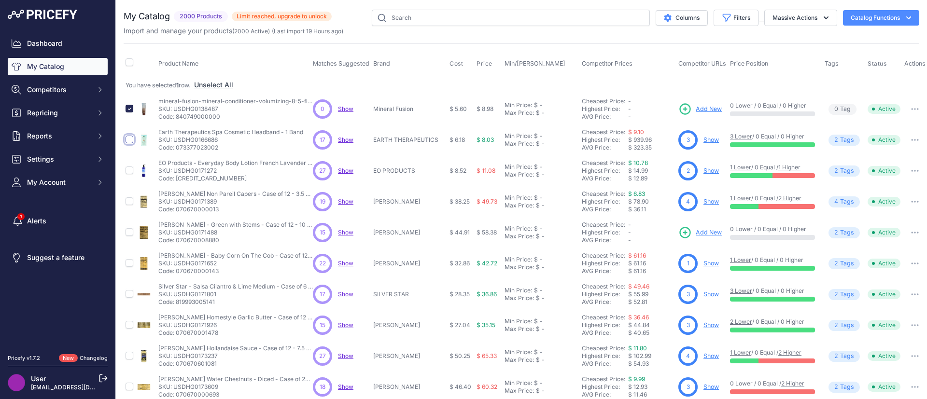
click at [129, 141] on input "checkbox" at bounding box center [130, 140] width 8 height 8
checkbox input "true"
click at [222, 82] on button "Unselect All" at bounding box center [218, 85] width 39 height 10
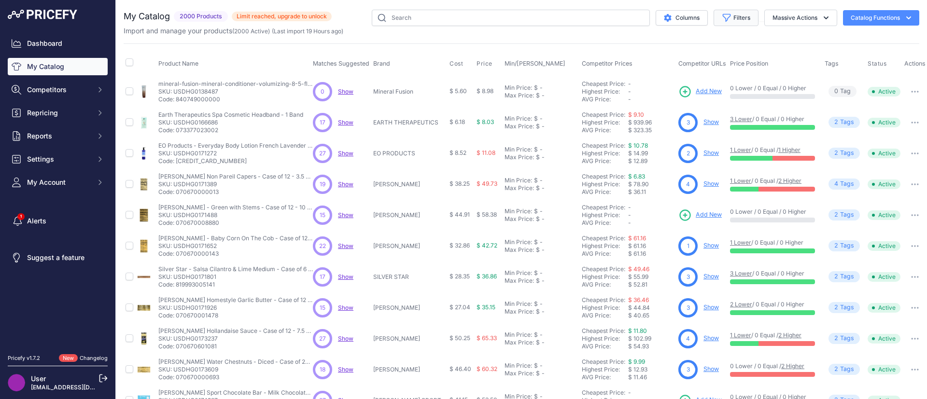
click at [722, 20] on icon "button" at bounding box center [727, 18] width 10 height 10
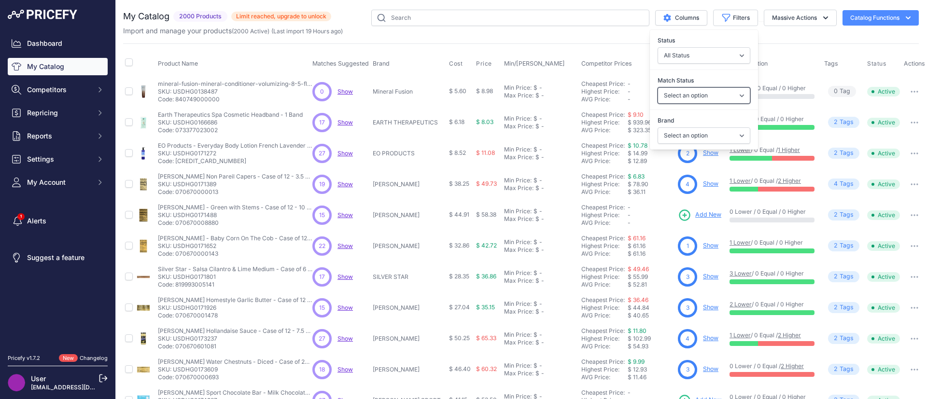
click at [681, 96] on select "Select an option Matched Unmatched" at bounding box center [704, 95] width 93 height 16
select select "1"
click at [658, 87] on select "Select an option Matched Unmatched" at bounding box center [704, 95] width 93 height 16
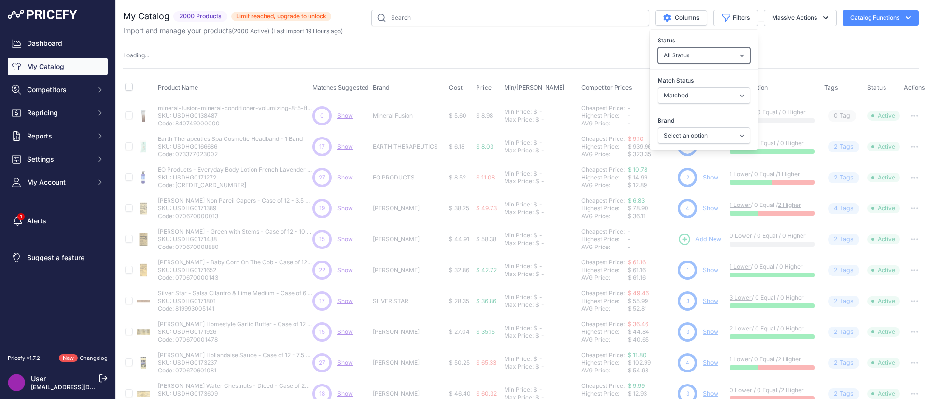
click at [670, 54] on select "All Status Only Enabled Only Disabled" at bounding box center [704, 55] width 93 height 16
click at [693, 141] on select "Select an option 4TH & HEART 88 ACRES A DOZEN COUSINS A LA MAISON A.A. BORSARI …" at bounding box center [704, 136] width 93 height 16
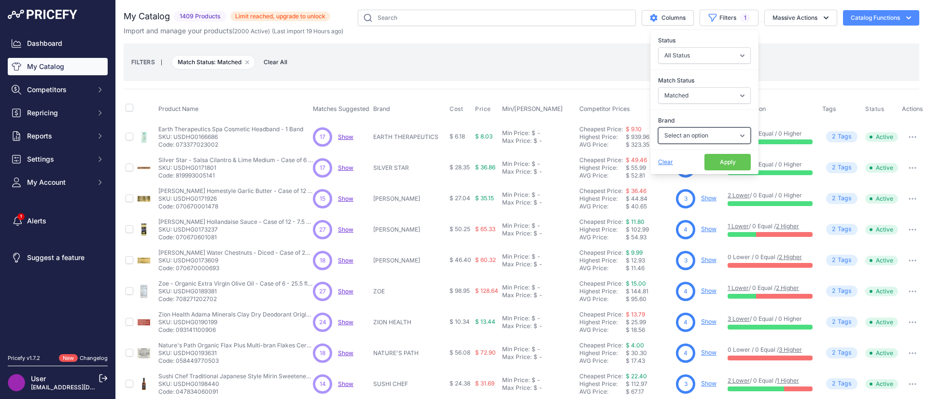
click at [690, 137] on select "Select an option 4TH & HEART 88 ACRES A DOZEN COUSINS A LA MAISON A.A. BORSARI …" at bounding box center [704, 136] width 93 height 16
click at [485, 32] on div "Import and manage your products ( 2000 Active ) (Last import 19 Hours ago)" at bounding box center [522, 31] width 796 height 10
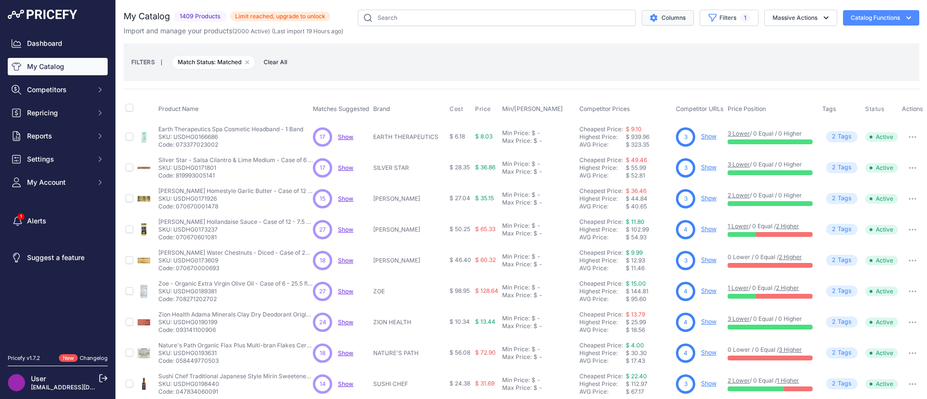
click at [642, 21] on button "Columns" at bounding box center [668, 17] width 52 height 15
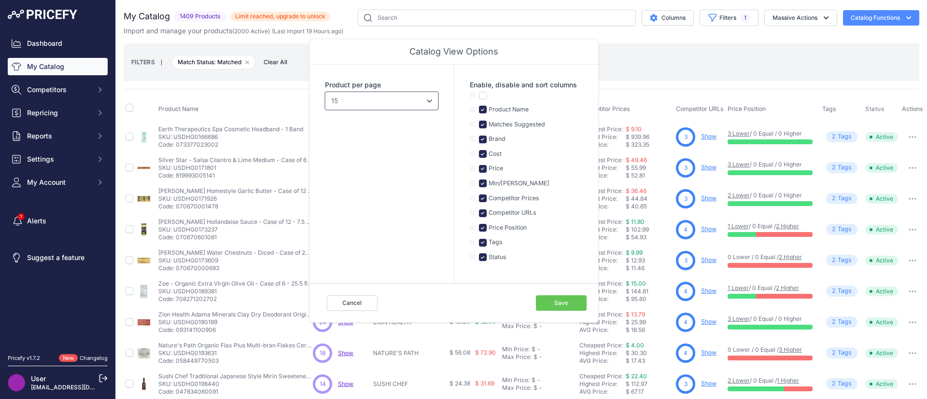
click at [394, 100] on select "10 15 20 25 50 100" at bounding box center [382, 101] width 114 height 18
select select "25"
click at [325, 92] on select "10 15 20 25 50 100" at bounding box center [382, 101] width 114 height 18
click at [556, 299] on button "Save" at bounding box center [561, 303] width 51 height 15
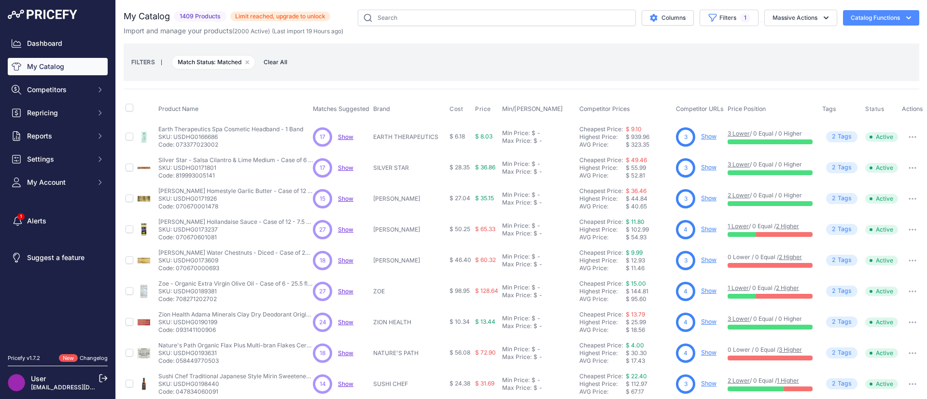
drag, startPoint x: 223, startPoint y: 143, endPoint x: 169, endPoint y: 136, distance: 54.6
click at [169, 136] on div "Earth Therapeutics Spa Cosmetic Headband - 1 Band Earth Therapeutics Spa Cosmet…" at bounding box center [230, 137] width 145 height 23
drag, startPoint x: 304, startPoint y: 128, endPoint x: 158, endPoint y: 128, distance: 145.9
click at [158, 128] on td "Earth Therapeutics Spa Cosmetic Headband - 1 Band Earth Therapeutics Spa Cosmet…" at bounding box center [234, 136] width 155 height 31
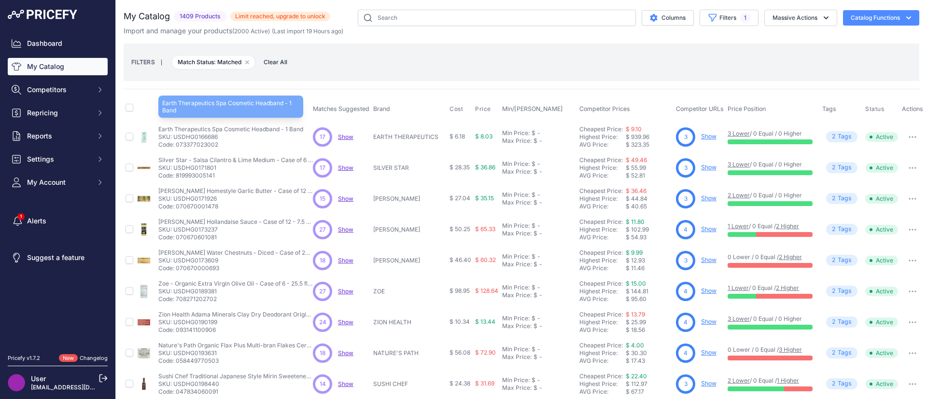
copy p "Earth Therapeutics Spa Cosmetic Headband - 1 Band"
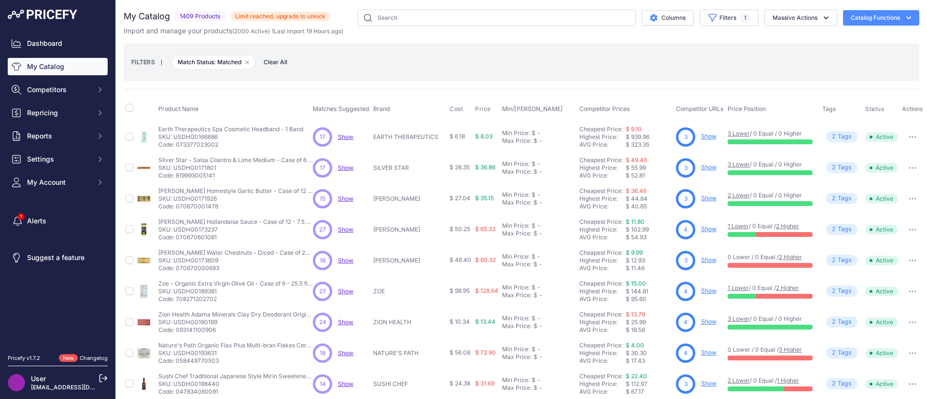
click at [461, 52] on div "FILTERS | Match Status: Matched Remove filter option Clear All" at bounding box center [521, 62] width 781 height 26
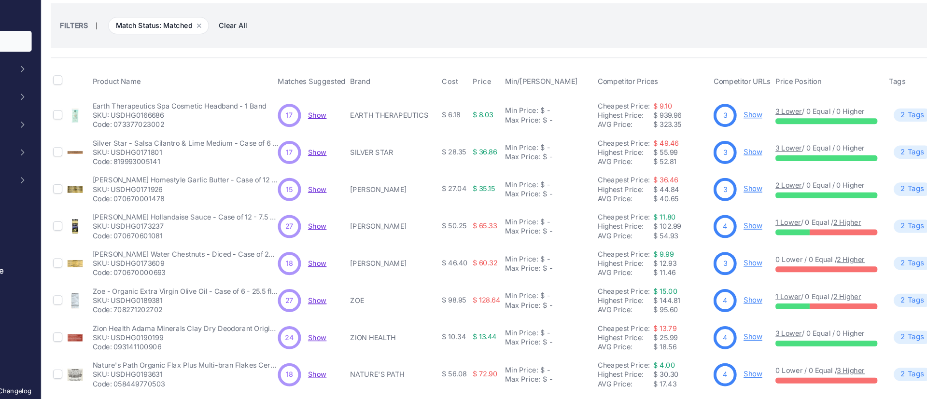
scroll to position [9, 0]
click at [707, 128] on link "Show" at bounding box center [708, 127] width 15 height 7
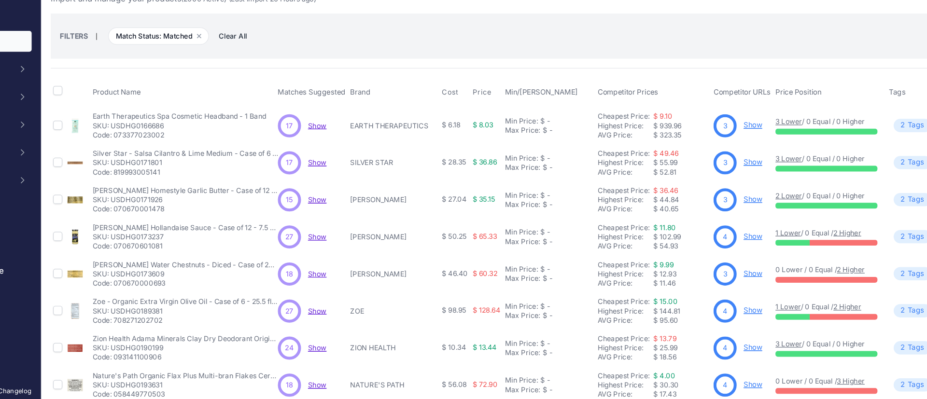
click at [704, 169] on link "Show" at bounding box center [708, 167] width 15 height 7
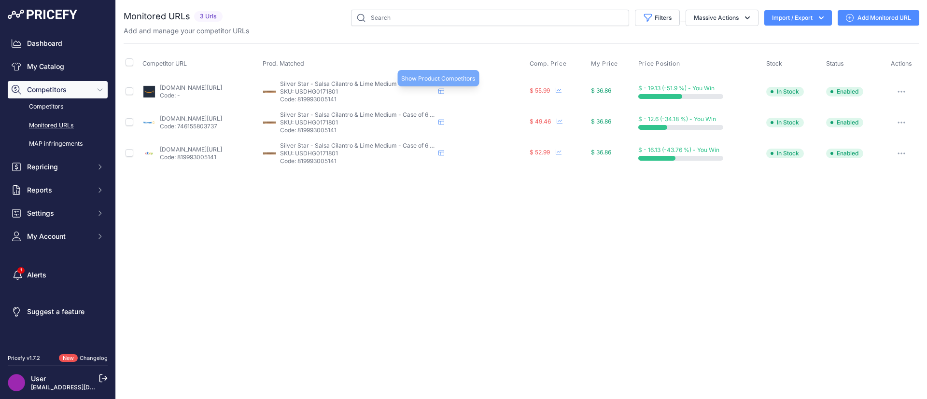
click at [444, 90] on icon at bounding box center [442, 91] width 6 height 6
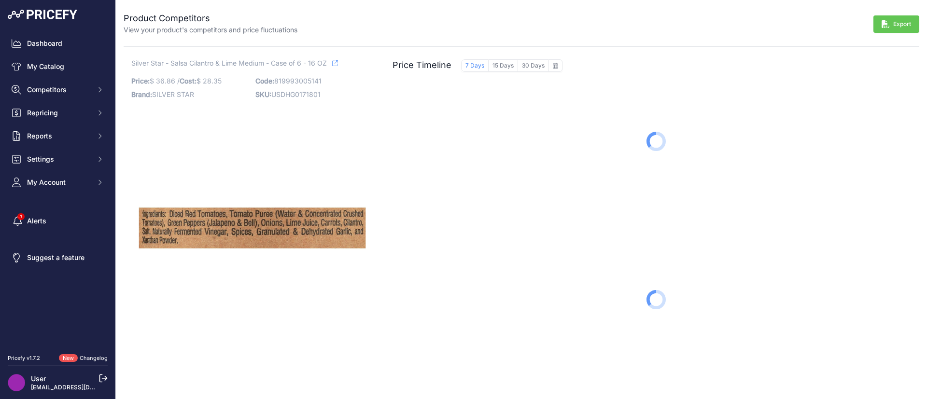
click at [338, 61] on icon at bounding box center [335, 63] width 6 height 6
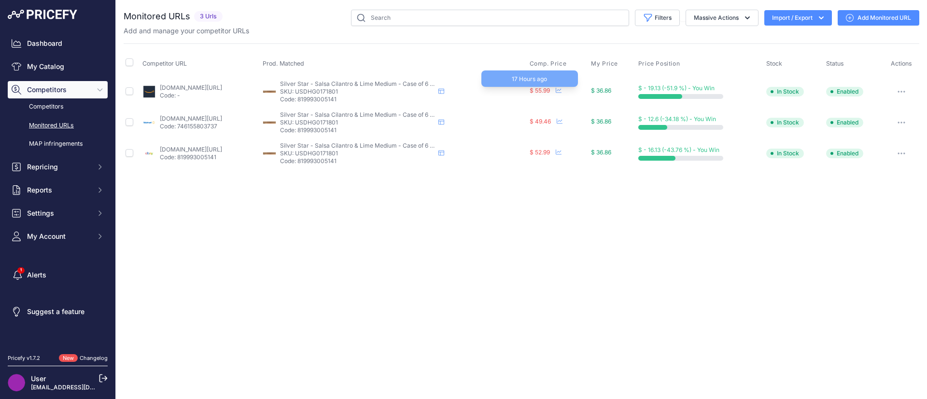
click at [550, 89] on span "$ 55.99" at bounding box center [540, 90] width 20 height 7
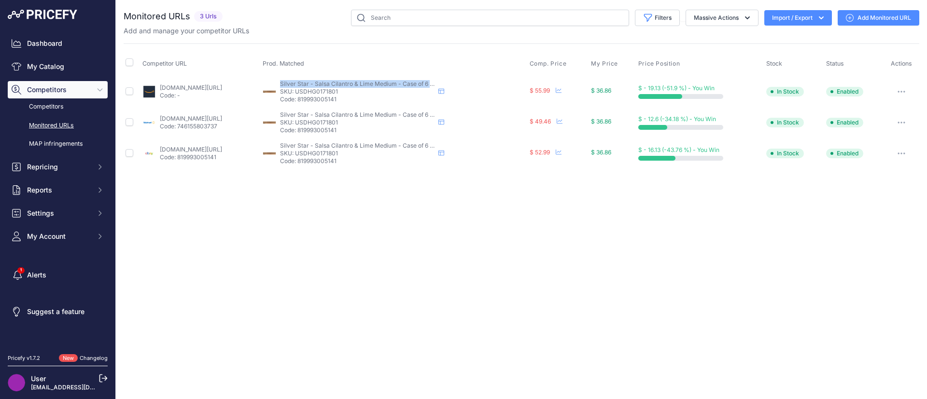
drag, startPoint x: 321, startPoint y: 82, endPoint x: 477, endPoint y: 81, distance: 155.5
click at [477, 81] on div "Silver Star - Salsa Cilantro & Lime Medium - Case of 6 - 16 OZ Silver Star - Sa…" at bounding box center [394, 91] width 263 height 23
copy span "Silver Star - Salsa Cilantro & Lime Medium - Case of 6 -"
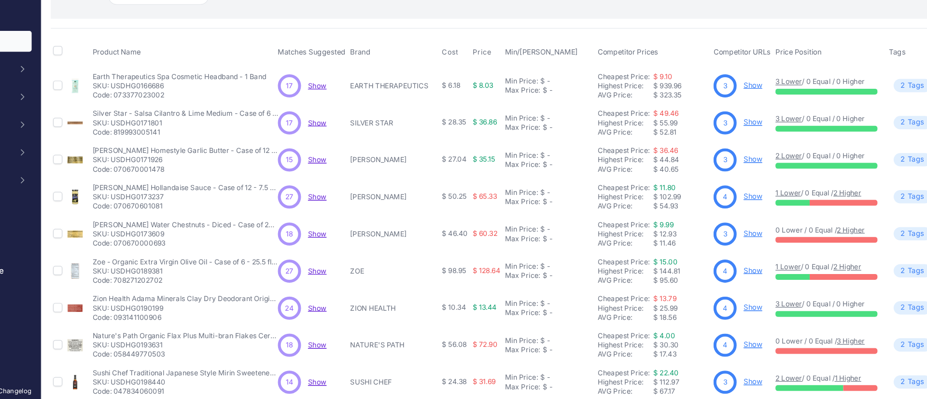
scroll to position [34, 0]
click at [707, 197] on link "Show" at bounding box center [708, 195] width 15 height 7
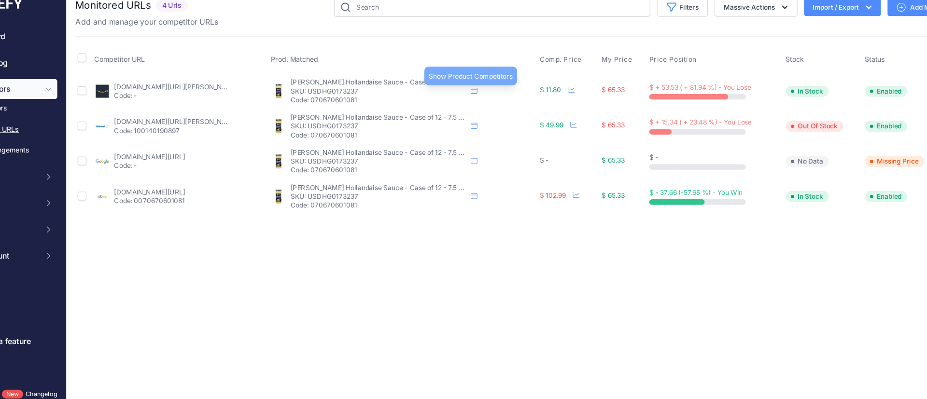
click at [477, 91] on icon at bounding box center [474, 91] width 6 height 6
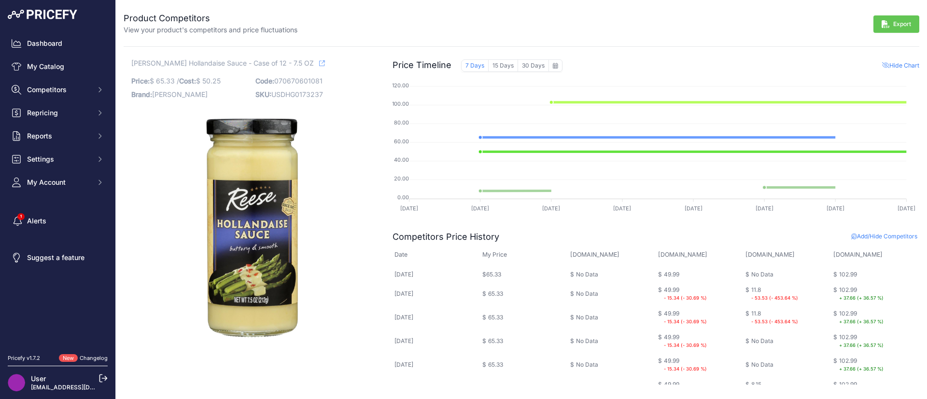
drag, startPoint x: 277, startPoint y: 65, endPoint x: 183, endPoint y: 67, distance: 93.7
click at [183, 67] on span "[PERSON_NAME] Hollandaise Sauce - Case of 12 - 7.5 OZ" at bounding box center [222, 63] width 183 height 12
click at [281, 66] on span "[PERSON_NAME] Hollandaise Sauce - Case of 12 - 7.5 OZ" at bounding box center [222, 63] width 183 height 12
drag, startPoint x: 279, startPoint y: 65, endPoint x: 131, endPoint y: 52, distance: 147.9
click at [131, 52] on div "Product Competitors View your product's competitors and price fluctuations Expo…" at bounding box center [521, 192] width 811 height 385
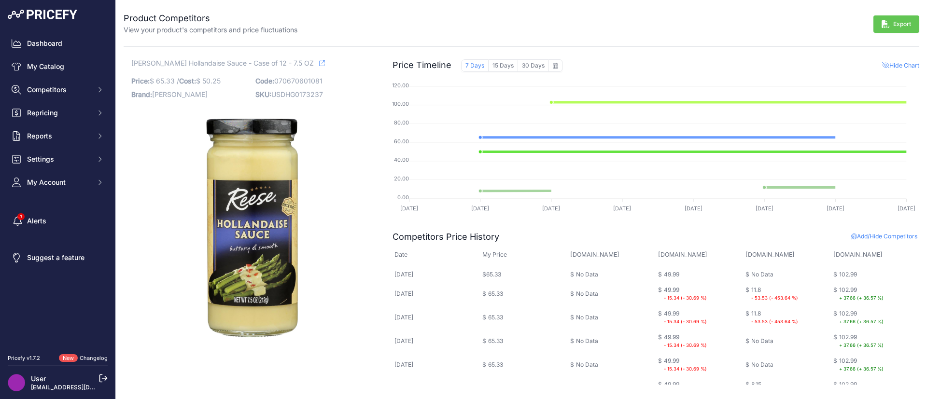
copy span "[PERSON_NAME] Hollandaise Sauce - Case of 12 - 7.5 OZ"
click at [57, 61] on link "My Catalog" at bounding box center [58, 66] width 100 height 17
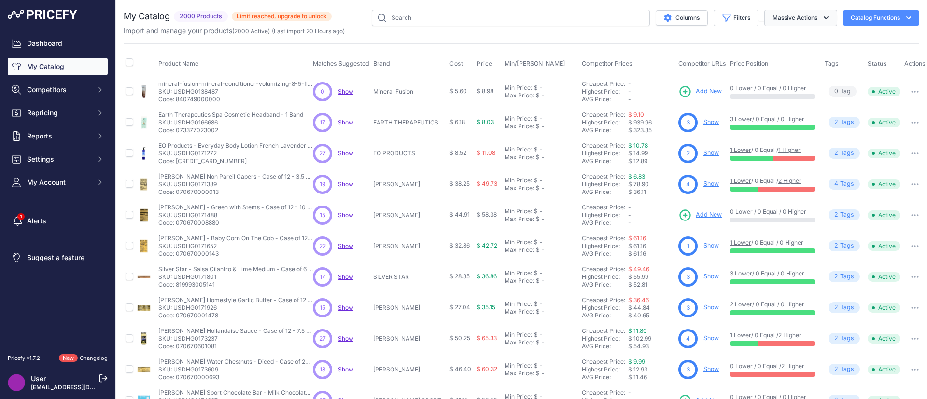
click at [771, 16] on button "Massive Actions" at bounding box center [801, 18] width 73 height 16
click at [857, 13] on button "Catalog Functions" at bounding box center [881, 17] width 76 height 15
click at [845, 51] on div "Export" at bounding box center [865, 55] width 108 height 17
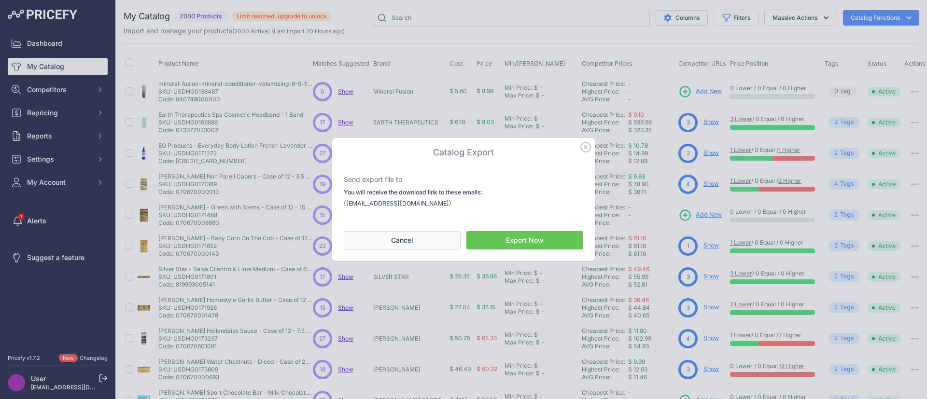
click at [409, 232] on button "Cancel" at bounding box center [402, 240] width 117 height 18
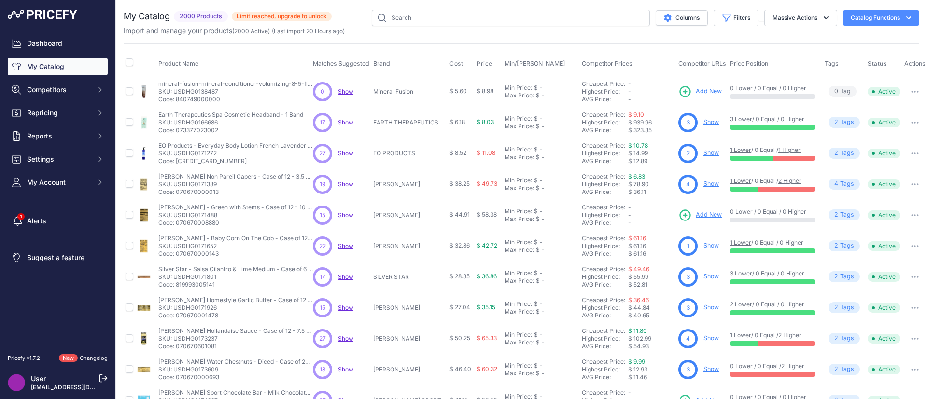
click at [853, 22] on button "Catalog Functions" at bounding box center [881, 17] width 76 height 15
click at [797, 17] on button "Massive Actions" at bounding box center [801, 18] width 73 height 16
click at [853, 19] on button "Catalog Functions" at bounding box center [881, 17] width 76 height 15
drag, startPoint x: 665, startPoint y: 108, endPoint x: 548, endPoint y: 131, distance: 119.2
click at [548, 131] on table "Product Name Matches Suggested Brand Cost" at bounding box center [526, 296] width 804 height 488
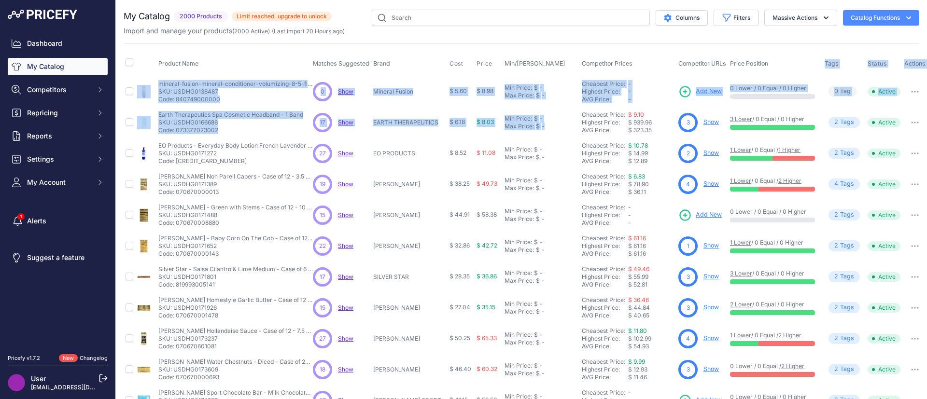
click at [863, 16] on button "Catalog Functions" at bounding box center [881, 17] width 76 height 15
click at [677, 15] on button "Columns" at bounding box center [682, 17] width 52 height 15
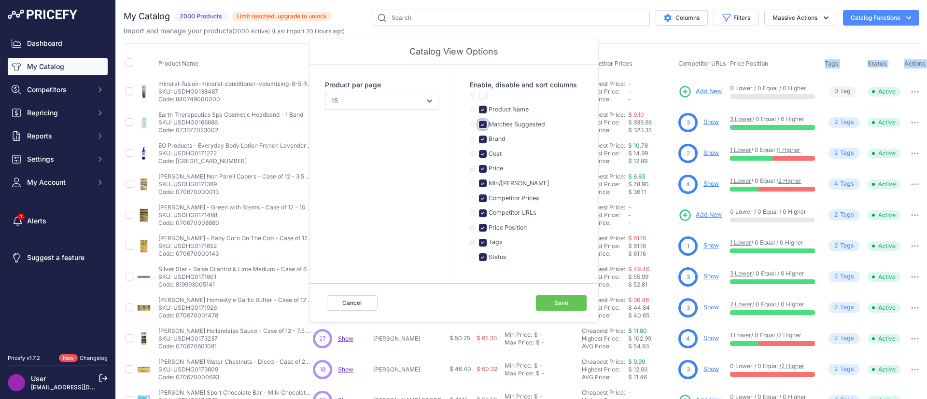
click at [484, 123] on input "checkbox" at bounding box center [483, 125] width 8 height 8
checkbox input "false"
click at [483, 165] on input "checkbox" at bounding box center [483, 169] width 8 height 8
checkbox input "false"
click at [484, 184] on input "checkbox" at bounding box center [483, 184] width 8 height 8
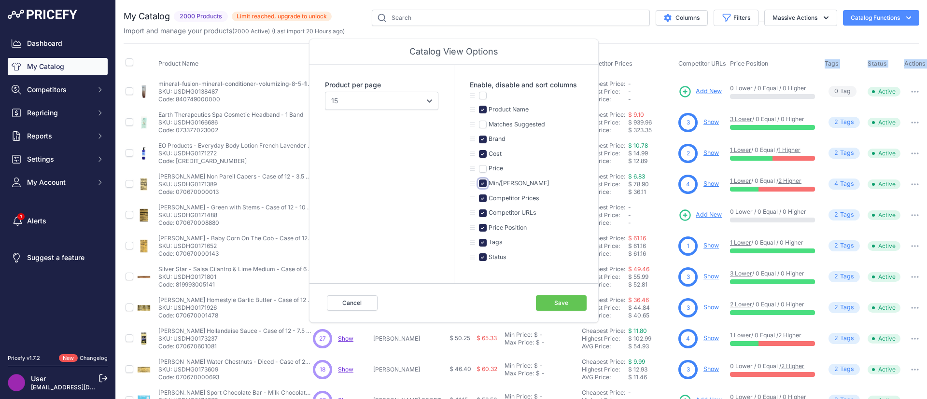
checkbox input "false"
click at [483, 213] on input "checkbox" at bounding box center [483, 214] width 8 height 8
checkbox input "false"
click at [485, 244] on input "checkbox" at bounding box center [483, 243] width 8 height 8
checkbox input "false"
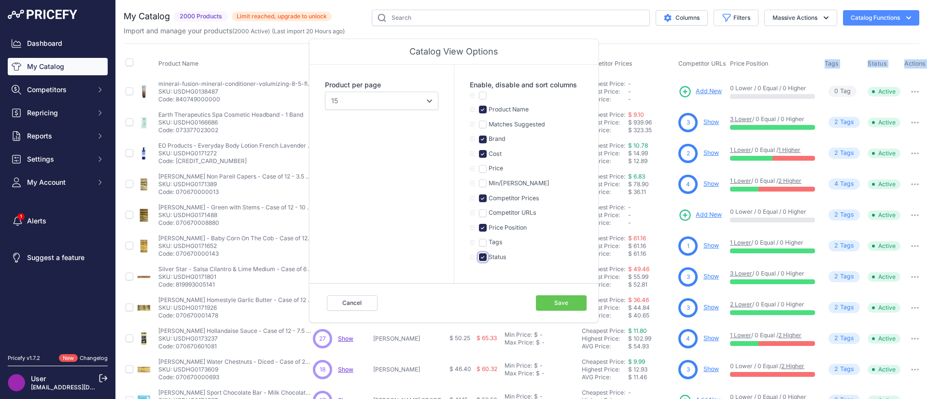
click at [484, 261] on input "checkbox" at bounding box center [483, 258] width 8 height 8
checkbox input "false"
click at [483, 228] on input "checkbox" at bounding box center [483, 228] width 8 height 8
checkbox input "false"
click at [569, 301] on button "Save" at bounding box center [561, 303] width 51 height 15
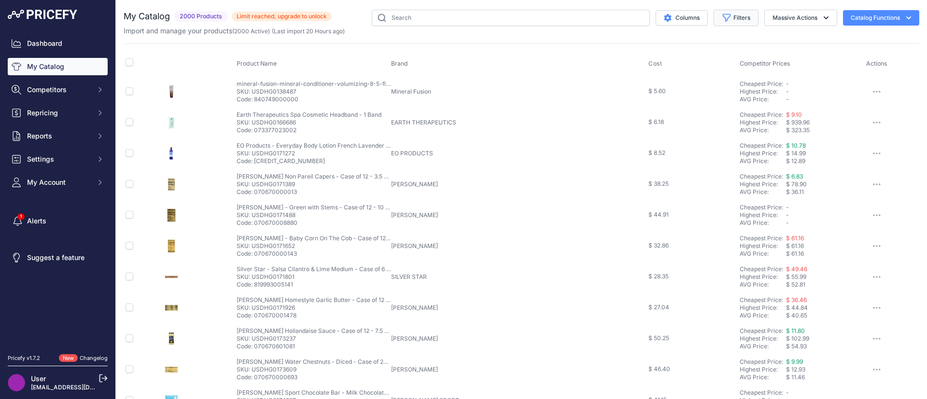
click at [720, 22] on button "Filters" at bounding box center [736, 18] width 45 height 16
click at [677, 91] on select "Select an option Matched Unmatched" at bounding box center [704, 95] width 93 height 16
select select "1"
click at [658, 87] on select "Select an option Matched Unmatched" at bounding box center [704, 95] width 93 height 16
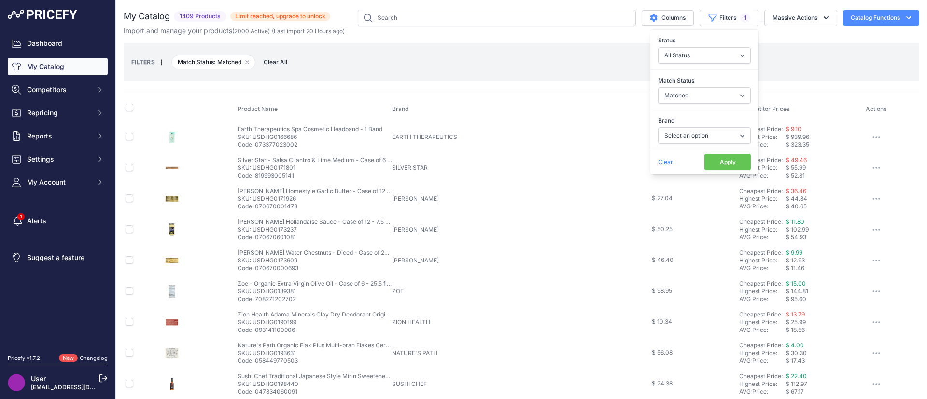
click at [571, 70] on div "FILTERS | Match Status: Matched Remove filter option Clear All" at bounding box center [521, 62] width 781 height 26
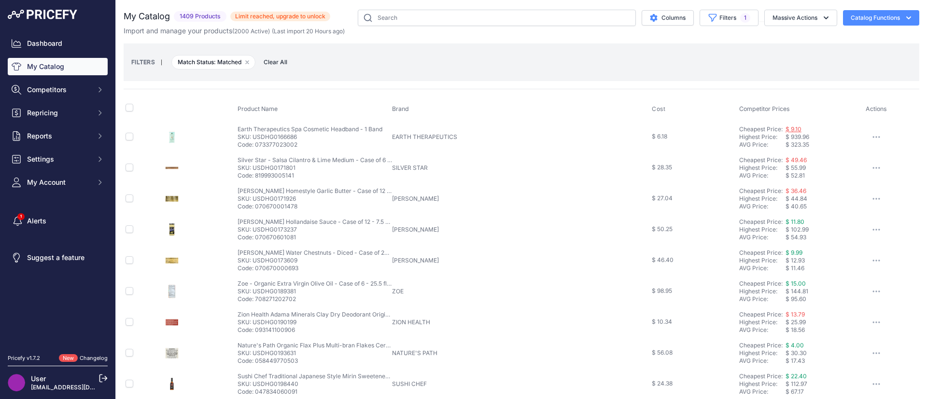
click at [786, 130] on link "$ 9.10" at bounding box center [794, 129] width 16 height 7
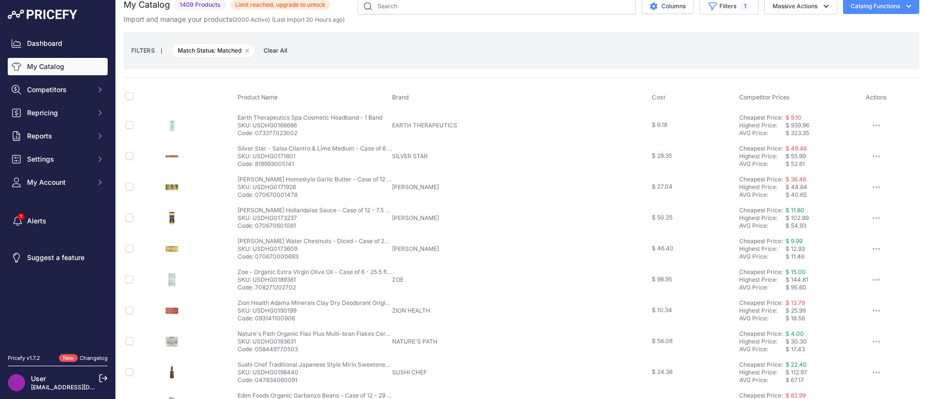
scroll to position [13, 0]
click at [853, 4] on button "Catalog Functions" at bounding box center [881, 5] width 76 height 15
click at [849, 38] on div "Export" at bounding box center [865, 42] width 108 height 17
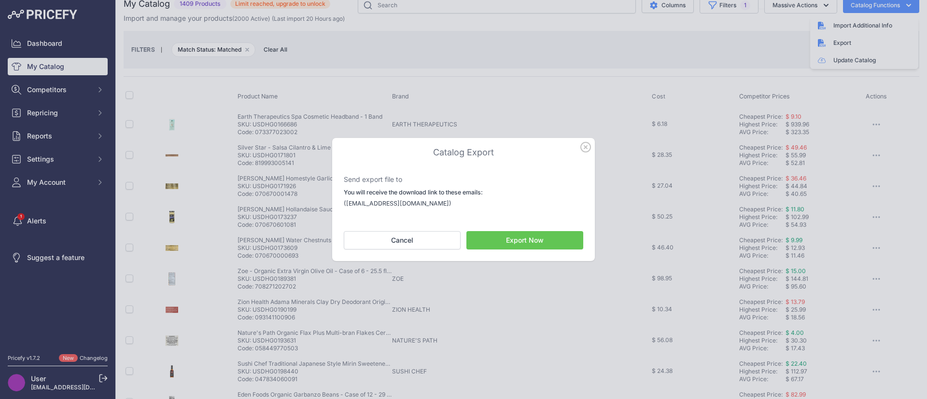
click at [503, 243] on button "Export Now" at bounding box center [525, 240] width 117 height 18
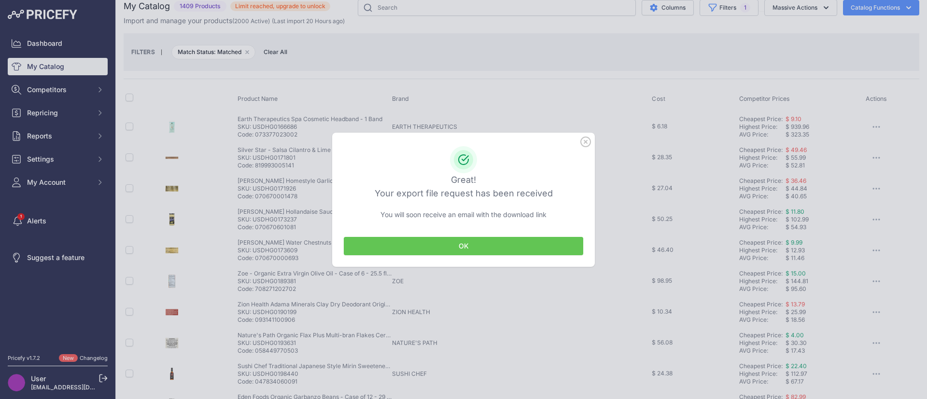
click at [488, 243] on button "OK" at bounding box center [464, 246] width 240 height 18
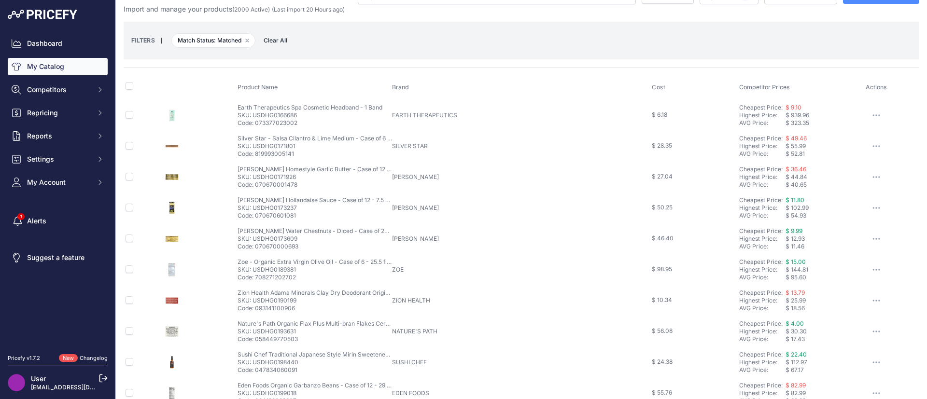
scroll to position [21, 0]
drag, startPoint x: 234, startPoint y: 196, endPoint x: 366, endPoint y: 194, distance: 131.9
click at [366, 194] on td "Reese Hollandaise Sauce - Case of 12 - 7.5 OZ Reese Hollandaise Sauce - Case of…" at bounding box center [313, 209] width 155 height 31
copy p "Reese Hollandaise Sauce - Case of 12 - 7.5 OZ"
